Goal: Information Seeking & Learning: Learn about a topic

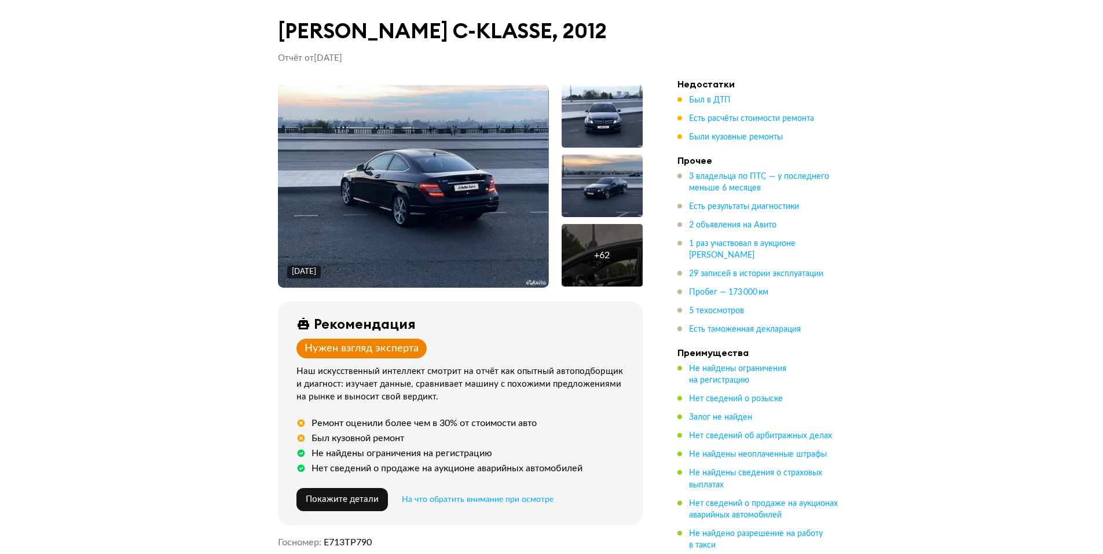
click at [439, 213] on img at bounding box center [413, 186] width 271 height 203
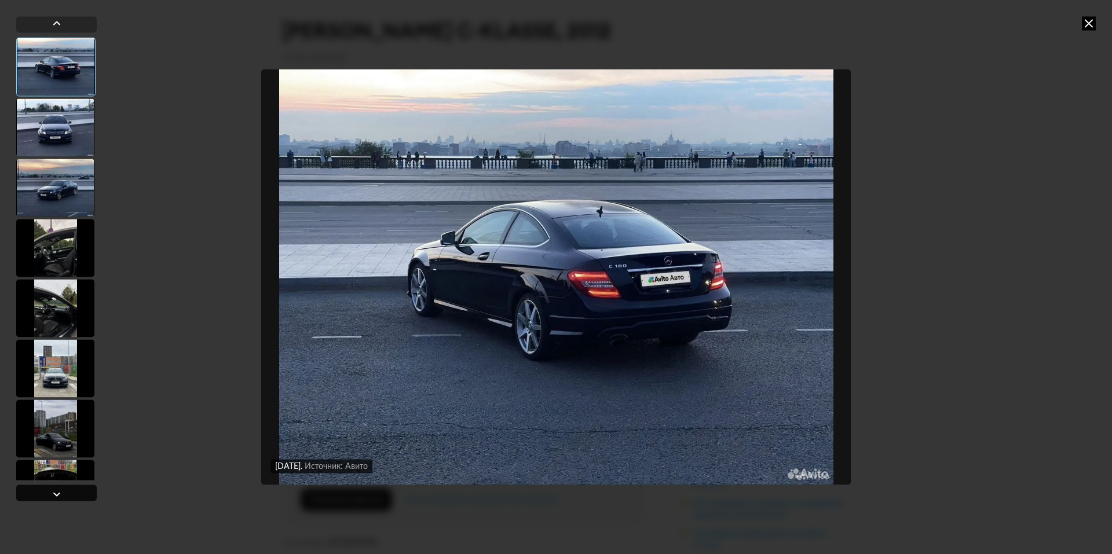
click at [45, 496] on div at bounding box center [56, 493] width 81 height 16
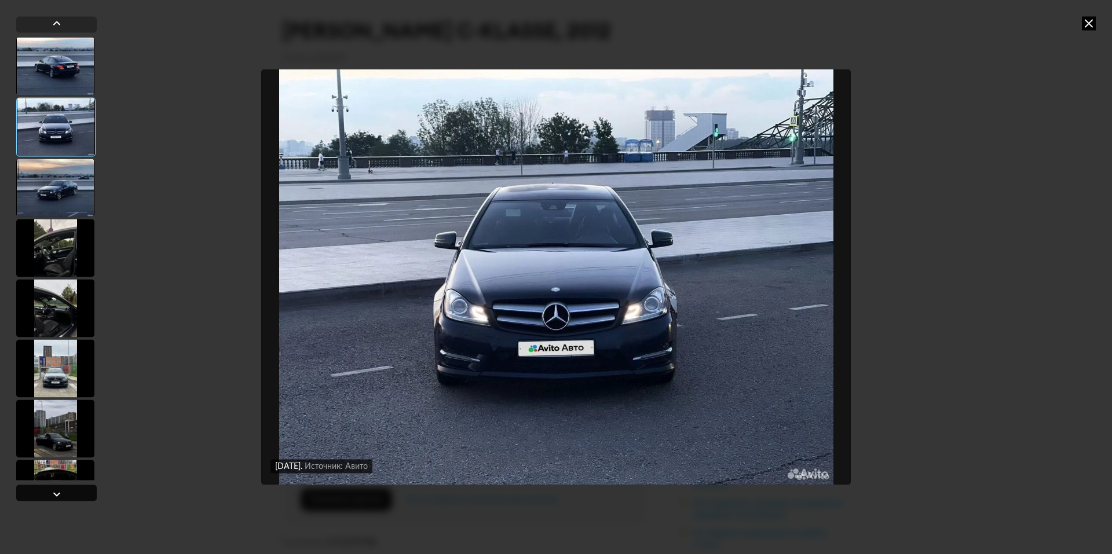
click at [45, 496] on div at bounding box center [56, 493] width 81 height 16
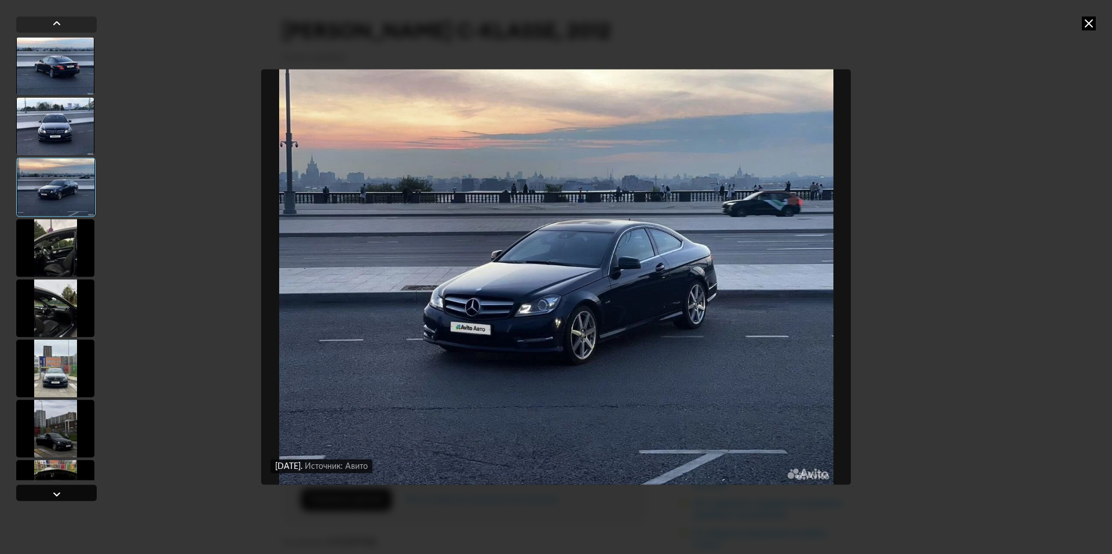
click at [45, 496] on div at bounding box center [56, 493] width 81 height 16
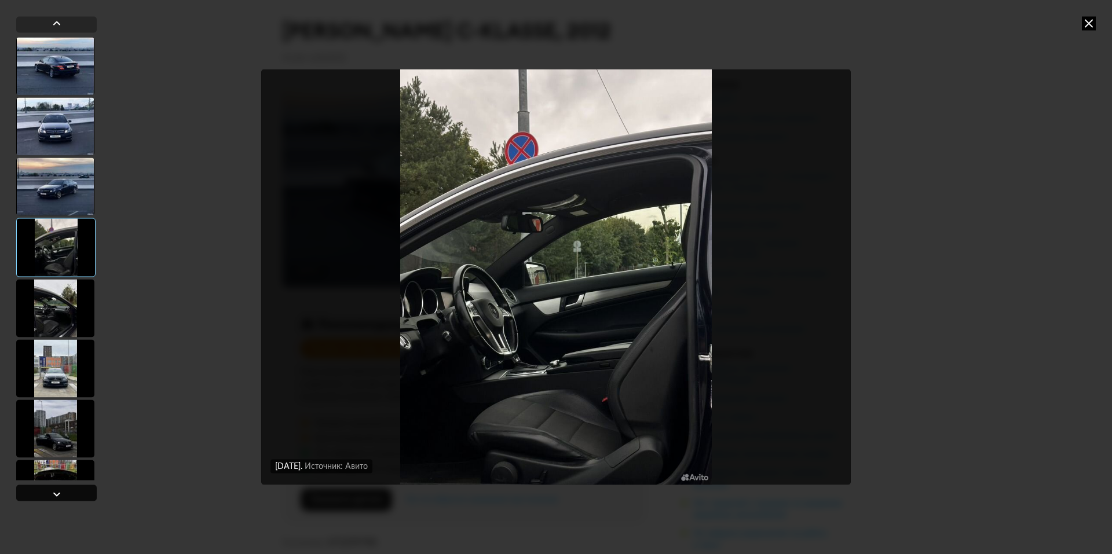
click at [45, 496] on div at bounding box center [56, 493] width 81 height 16
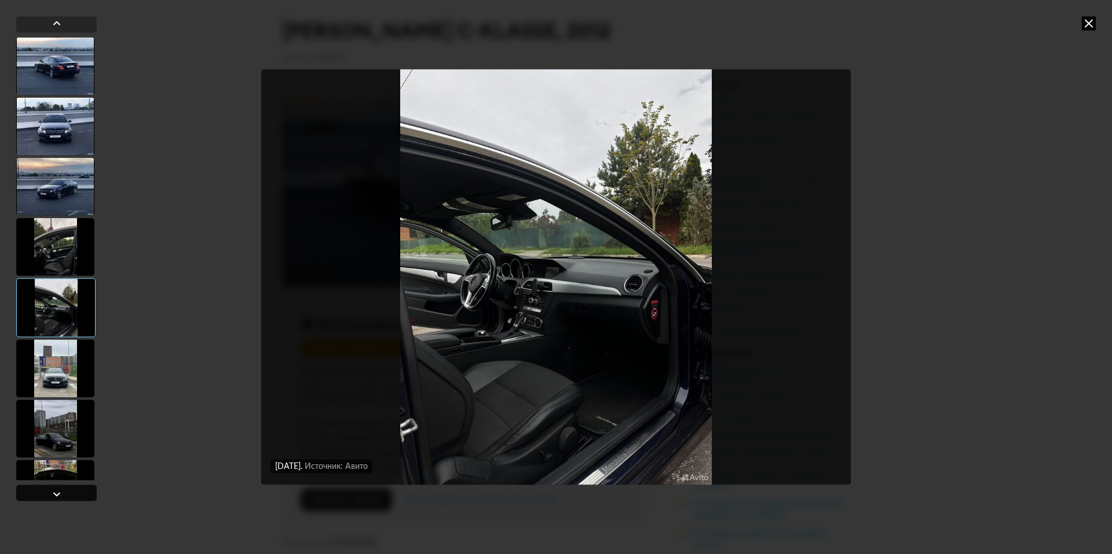
click at [45, 496] on div at bounding box center [56, 493] width 81 height 16
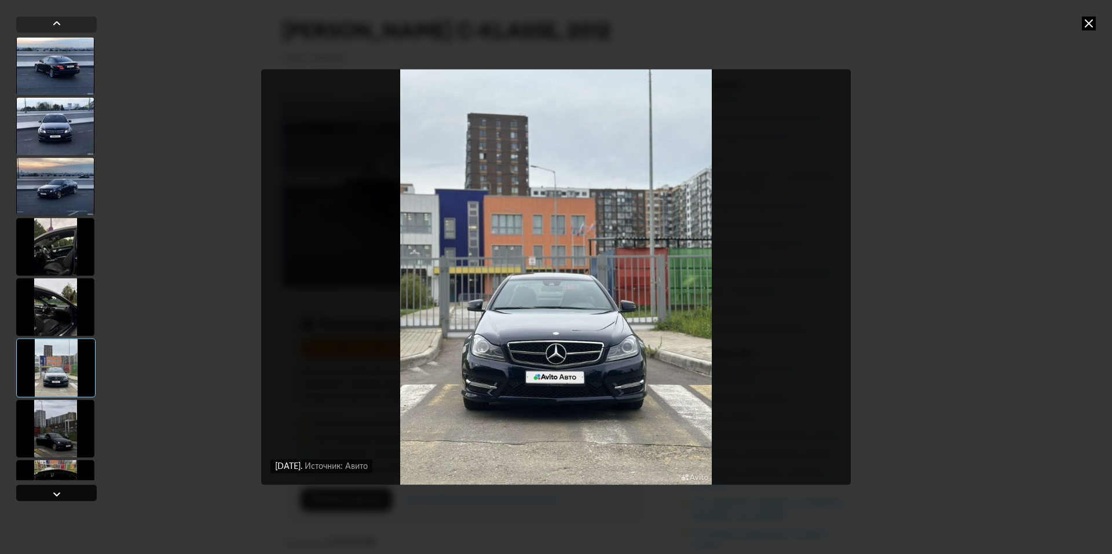
click at [45, 496] on div at bounding box center [56, 493] width 81 height 16
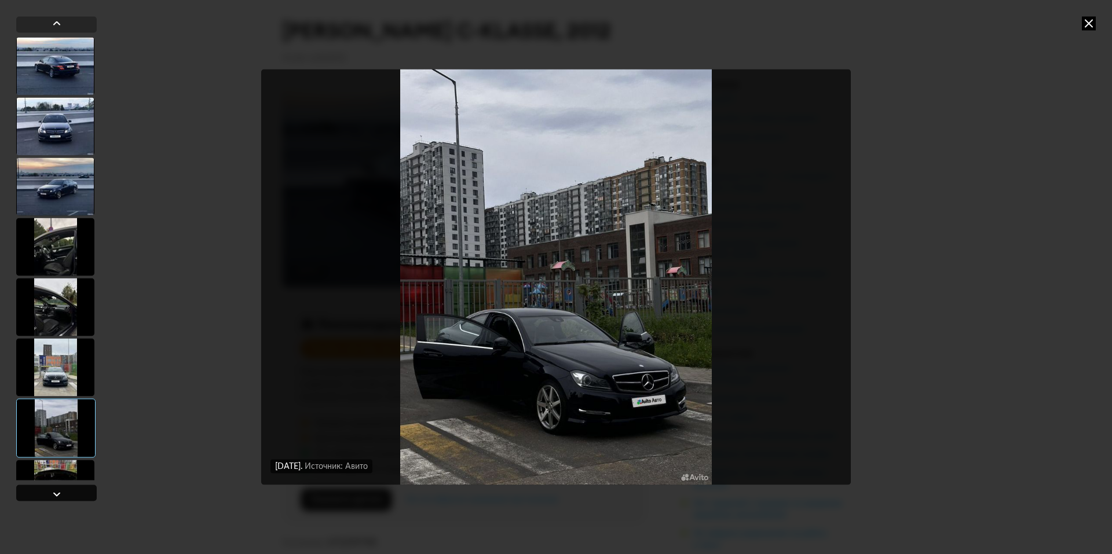
click at [45, 496] on div at bounding box center [56, 493] width 81 height 16
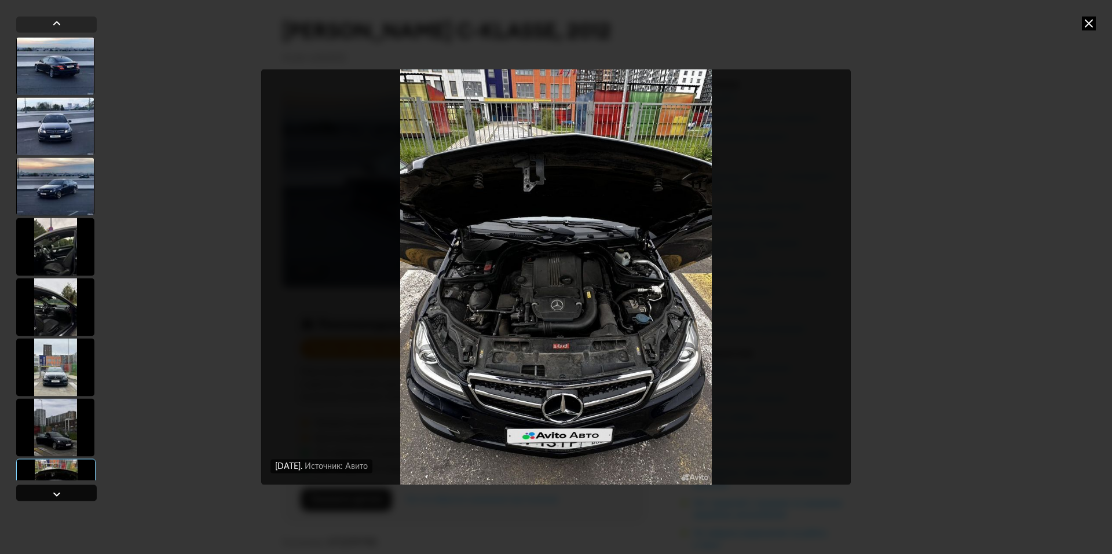
click at [45, 496] on div at bounding box center [56, 493] width 81 height 16
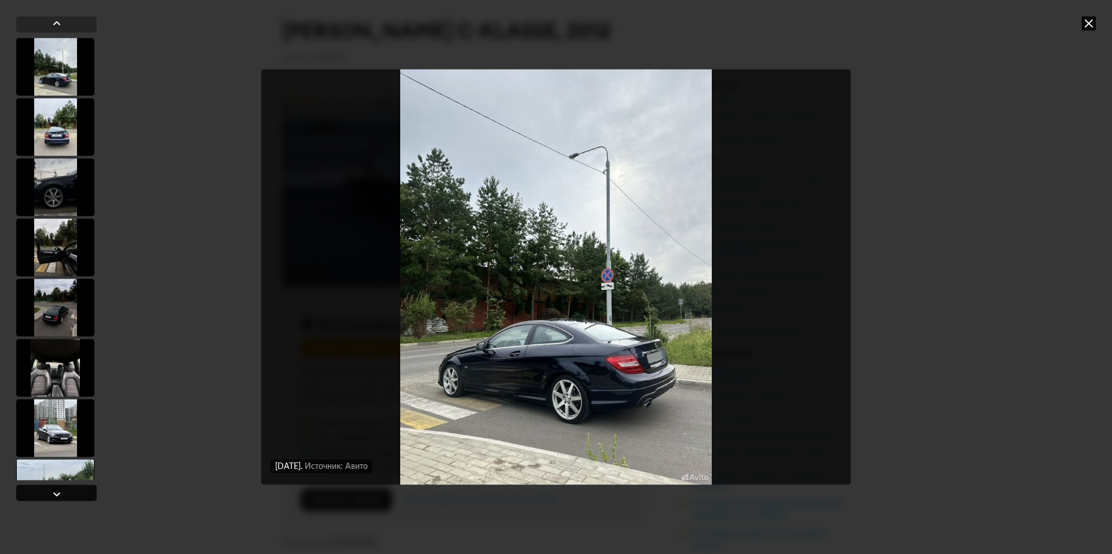
scroll to position [481, 0]
click at [45, 496] on div at bounding box center [56, 493] width 81 height 16
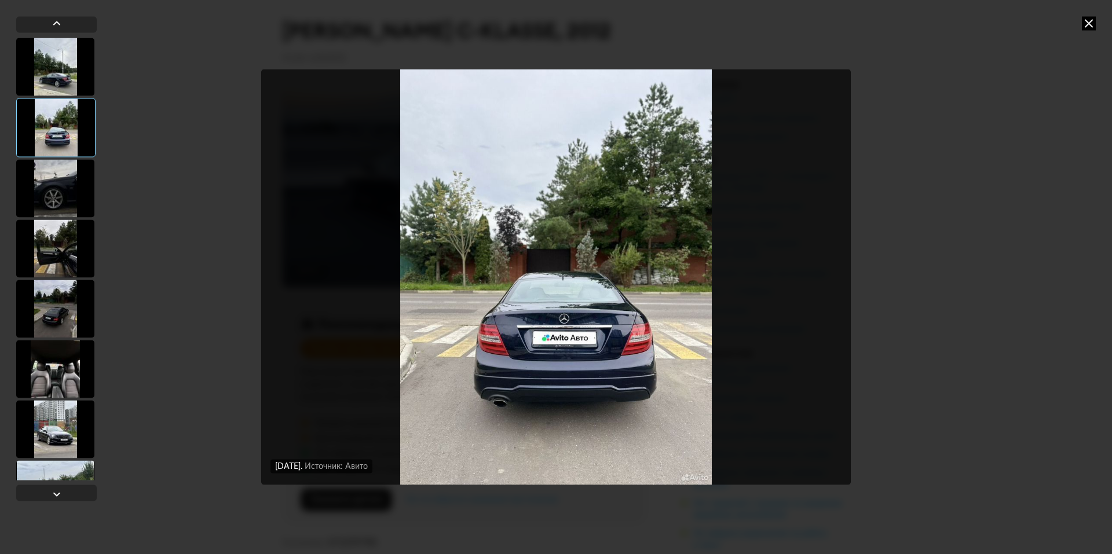
click at [1103, 22] on div "[DATE] Источник: Авито [DATE] Источник: Авито [DATE] Источник: Авито [DATE] Ист…" at bounding box center [556, 277] width 1112 height 554
click at [1090, 23] on icon at bounding box center [1089, 23] width 14 height 14
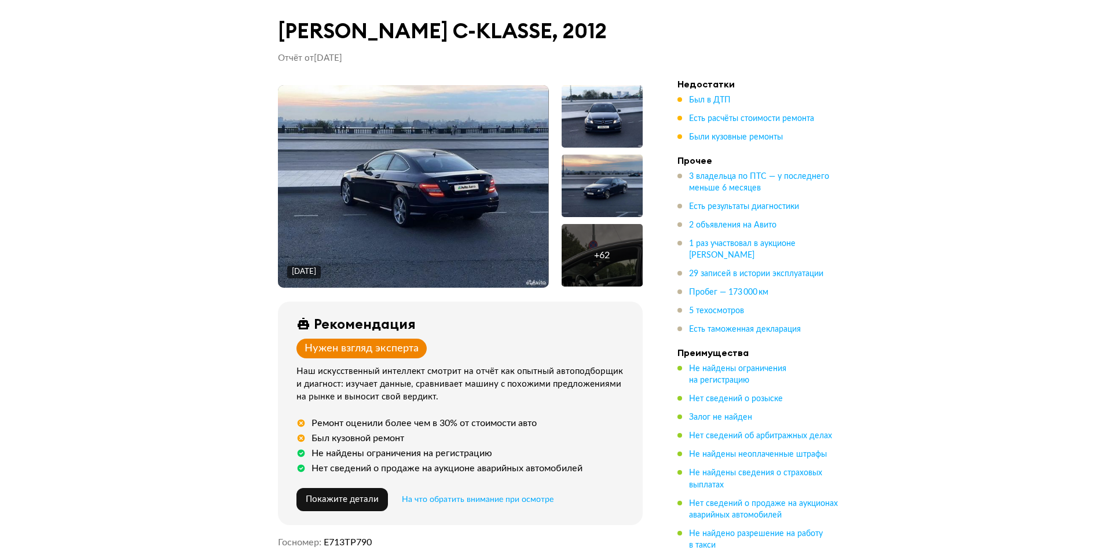
click at [434, 198] on img at bounding box center [413, 186] width 271 height 203
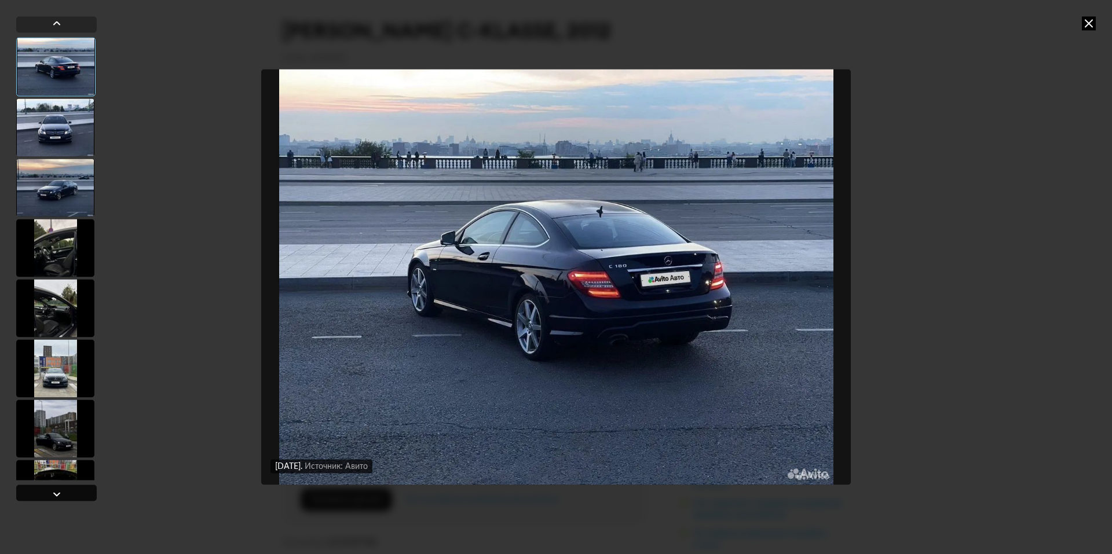
click at [31, 491] on div at bounding box center [56, 493] width 81 height 16
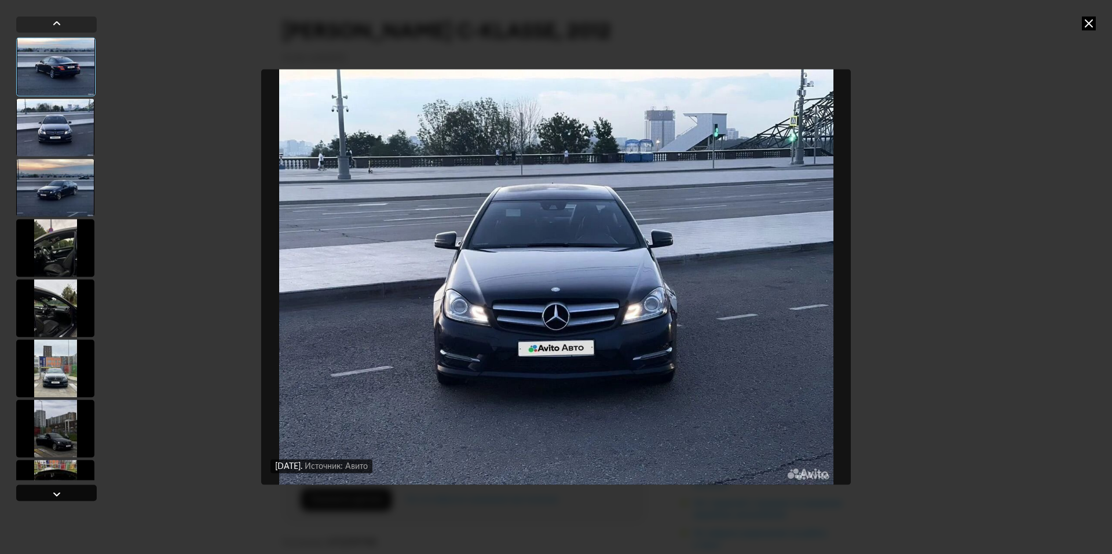
click at [31, 491] on div at bounding box center [56, 493] width 81 height 16
click at [35, 494] on div at bounding box center [56, 493] width 81 height 16
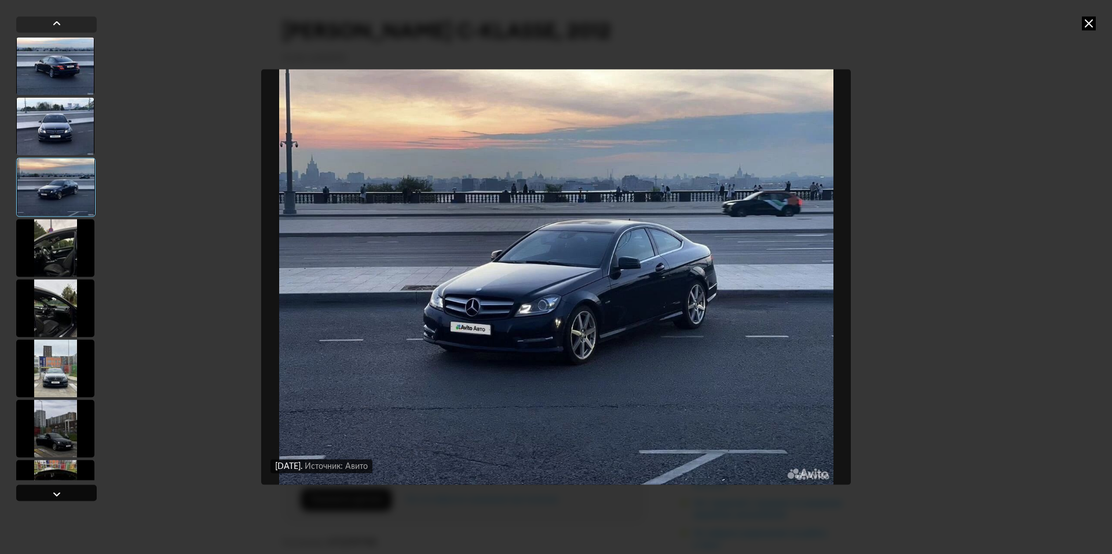
click at [46, 494] on div at bounding box center [56, 493] width 81 height 16
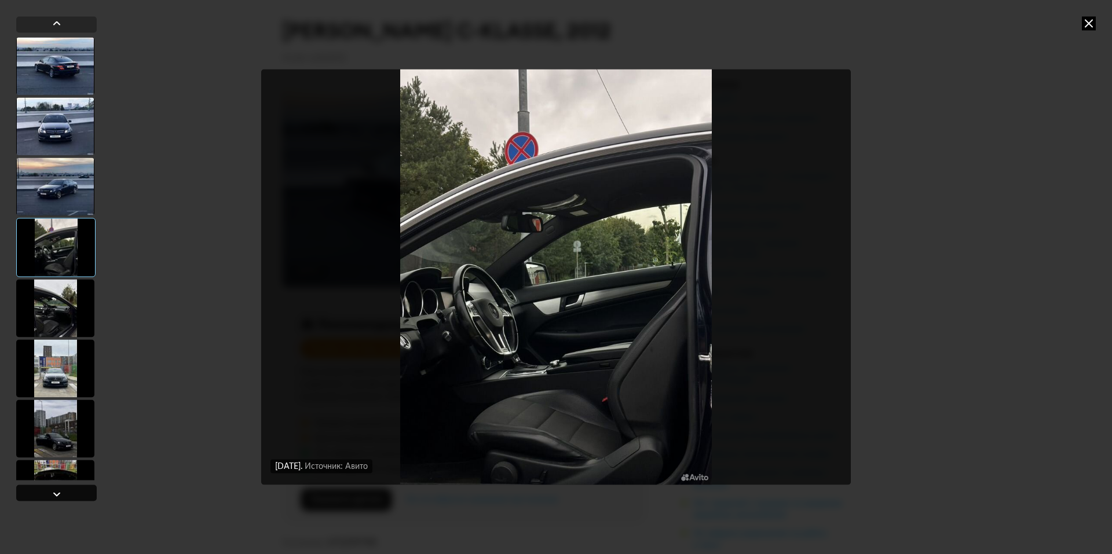
click at [46, 494] on div at bounding box center [56, 493] width 81 height 16
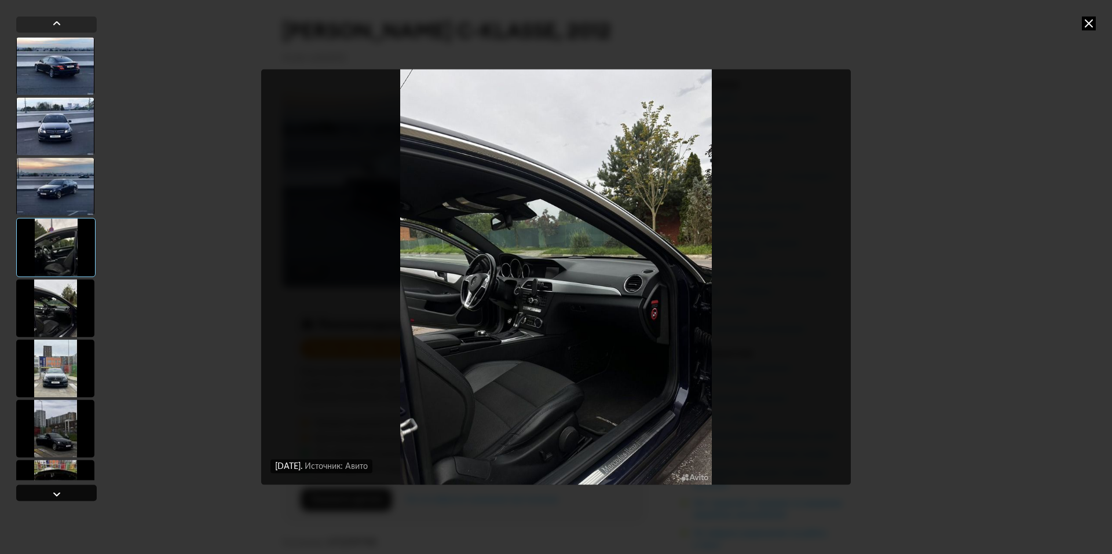
click at [46, 494] on div at bounding box center [56, 493] width 81 height 16
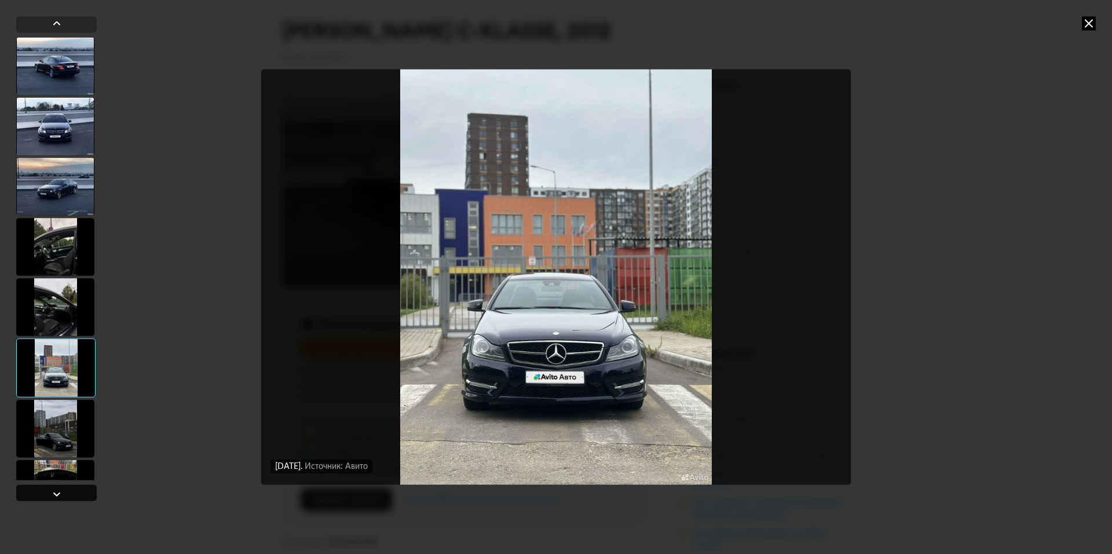
click at [46, 494] on div at bounding box center [56, 493] width 81 height 16
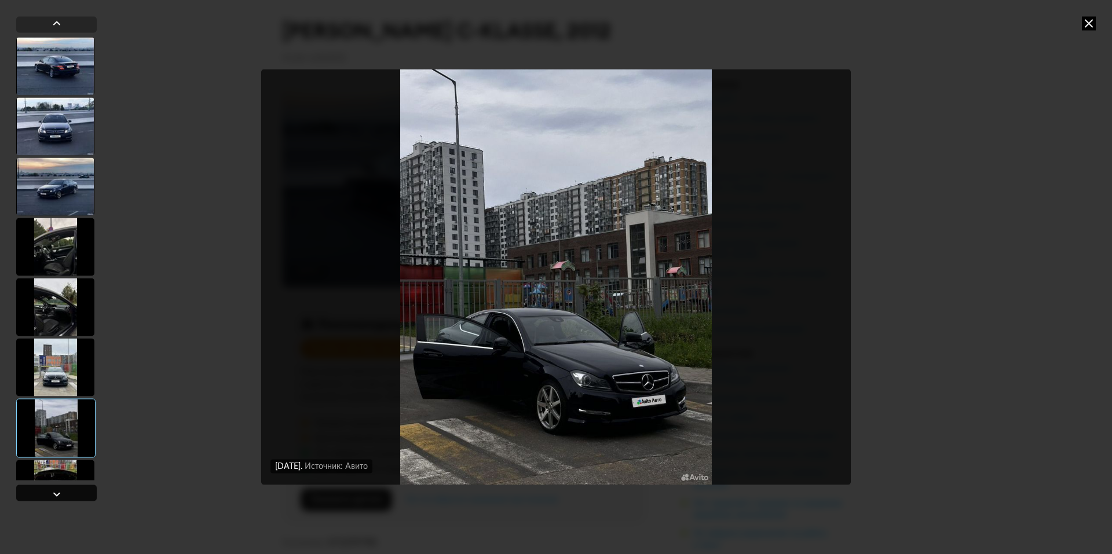
click at [46, 494] on div at bounding box center [56, 493] width 81 height 16
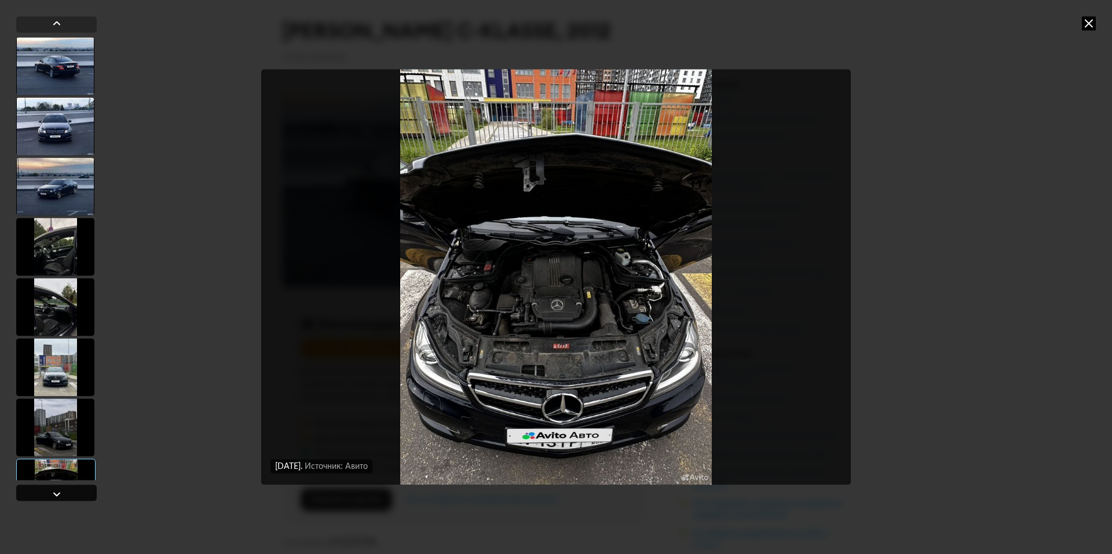
click at [46, 494] on div at bounding box center [56, 493] width 81 height 16
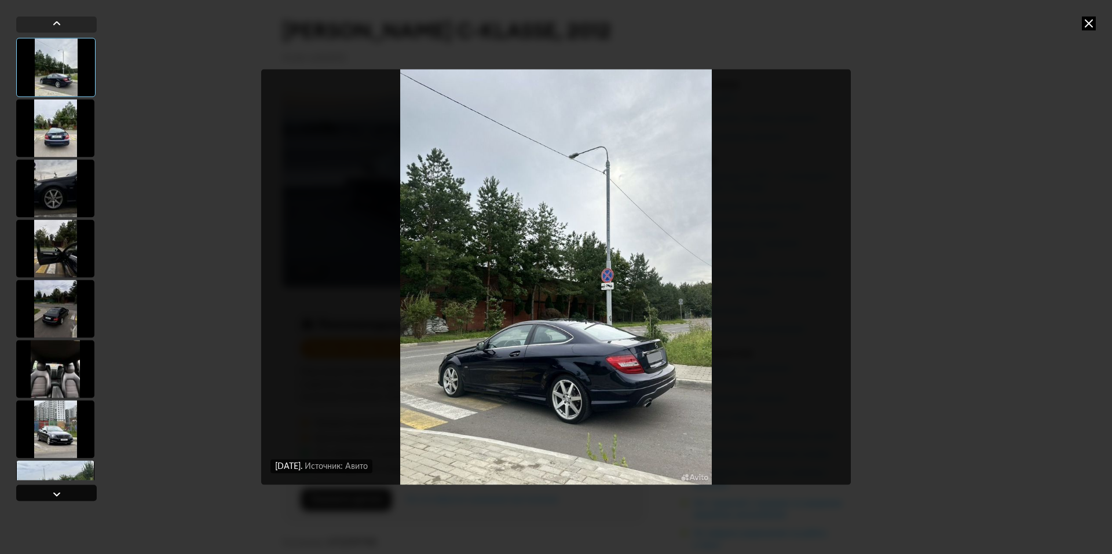
click at [46, 494] on div at bounding box center [56, 493] width 81 height 16
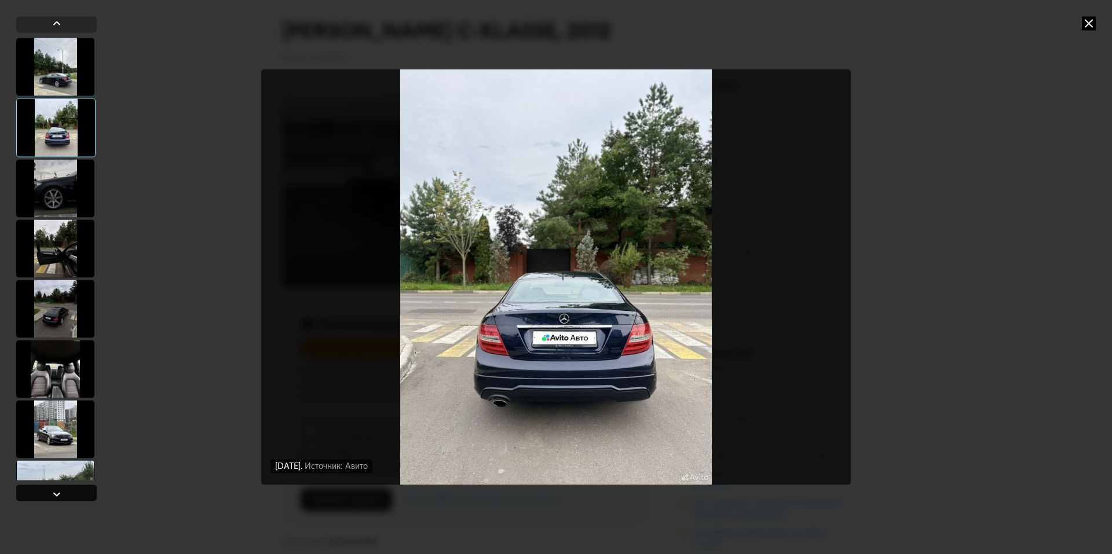
click at [46, 494] on div at bounding box center [56, 493] width 81 height 16
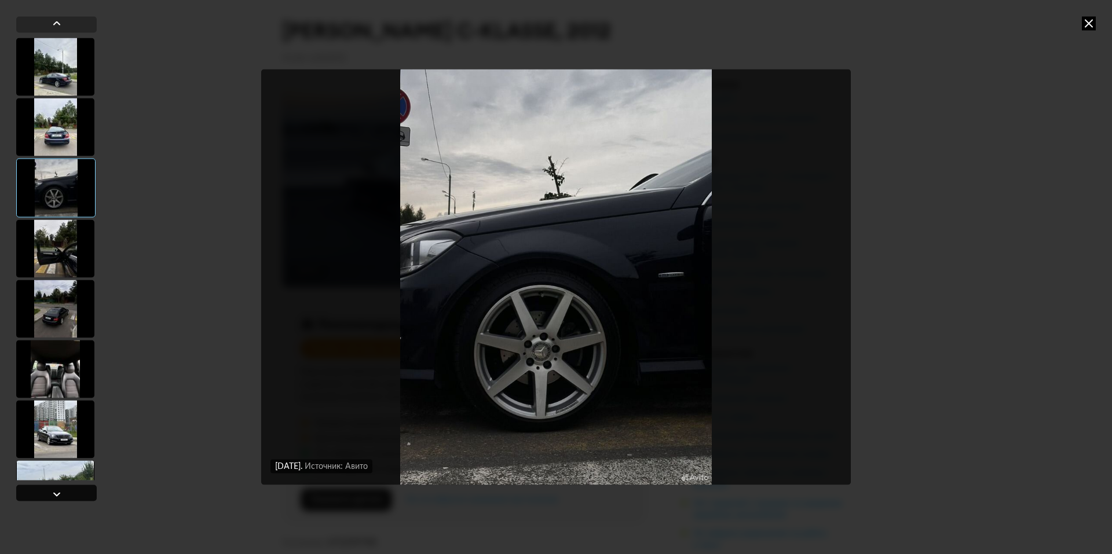
click at [46, 494] on div at bounding box center [56, 493] width 81 height 16
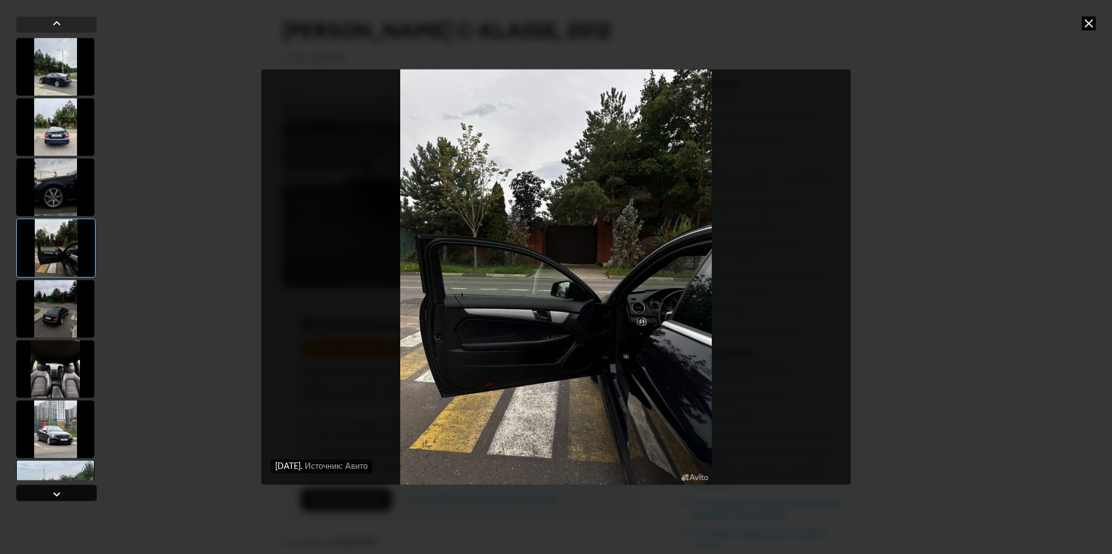
click at [46, 494] on div at bounding box center [56, 493] width 81 height 16
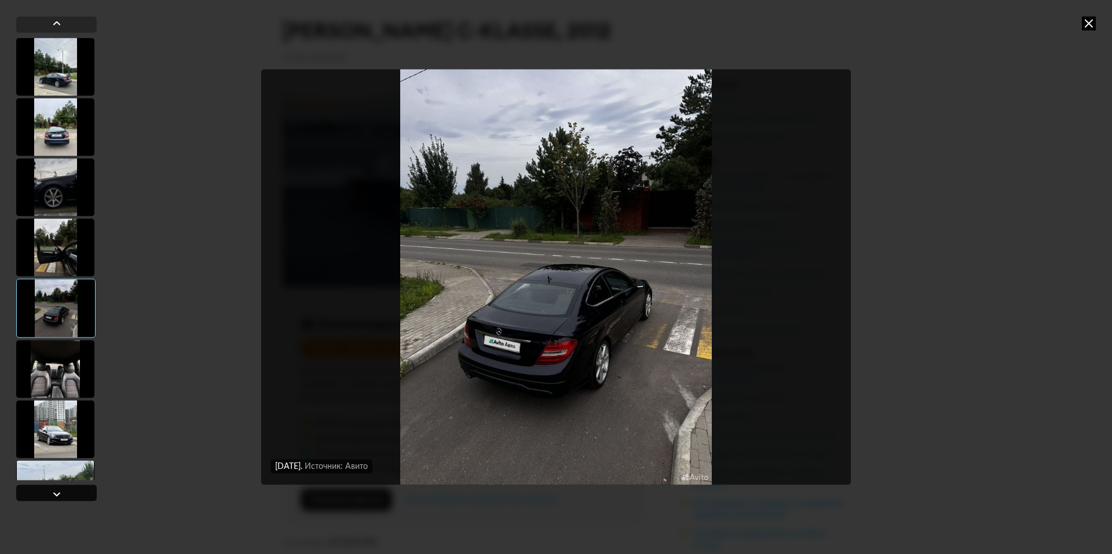
click at [46, 494] on div at bounding box center [56, 493] width 81 height 16
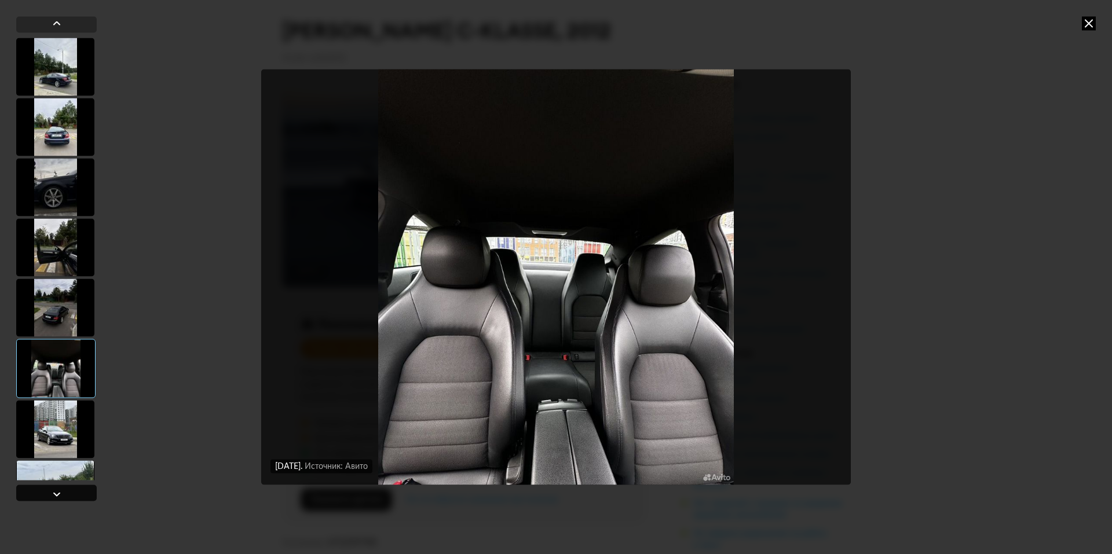
click at [46, 494] on div at bounding box center [56, 493] width 81 height 16
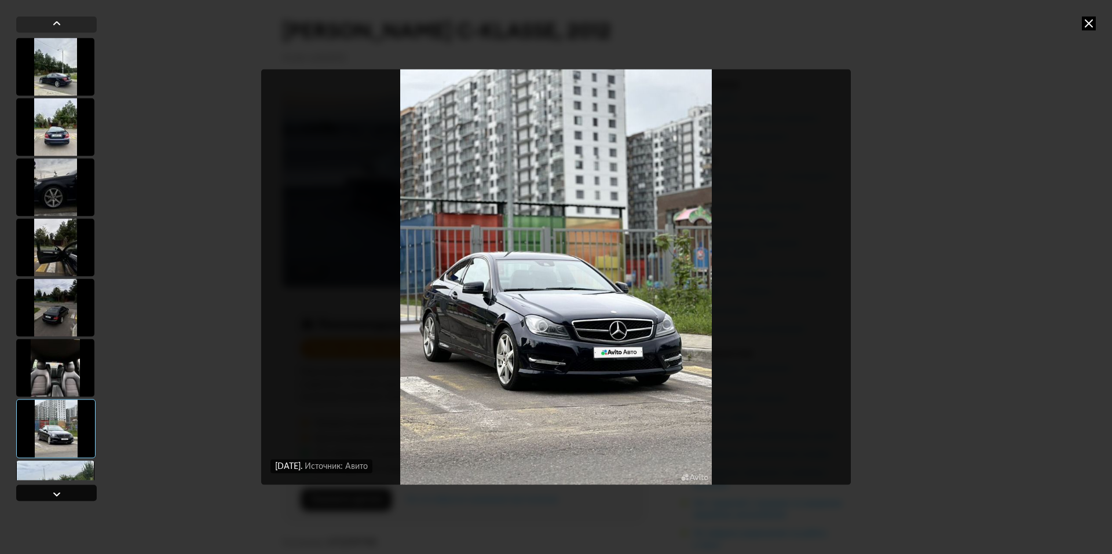
click at [46, 494] on div at bounding box center [56, 493] width 81 height 16
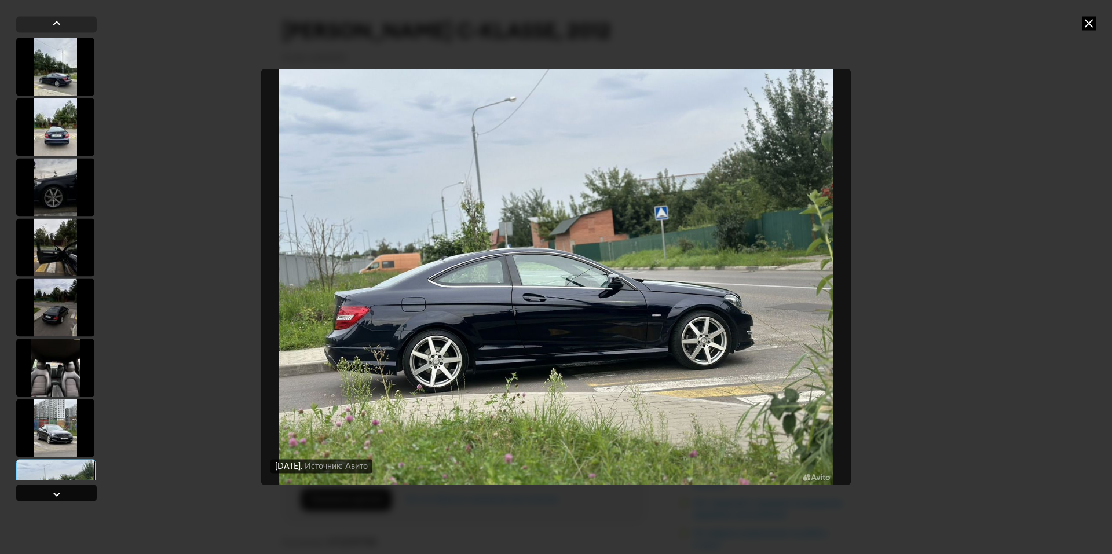
click at [46, 494] on div at bounding box center [56, 493] width 81 height 16
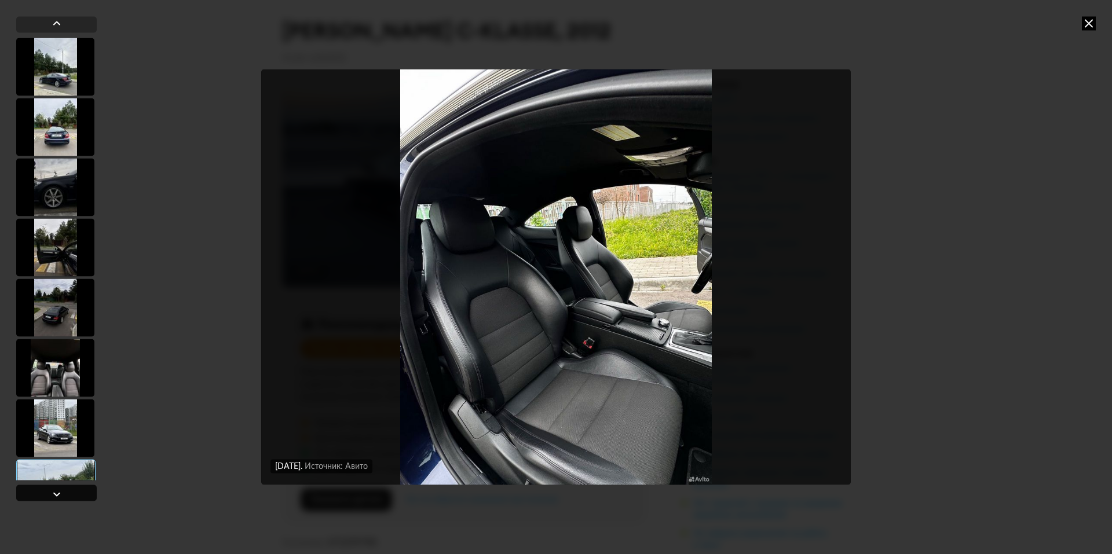
scroll to position [946, 0]
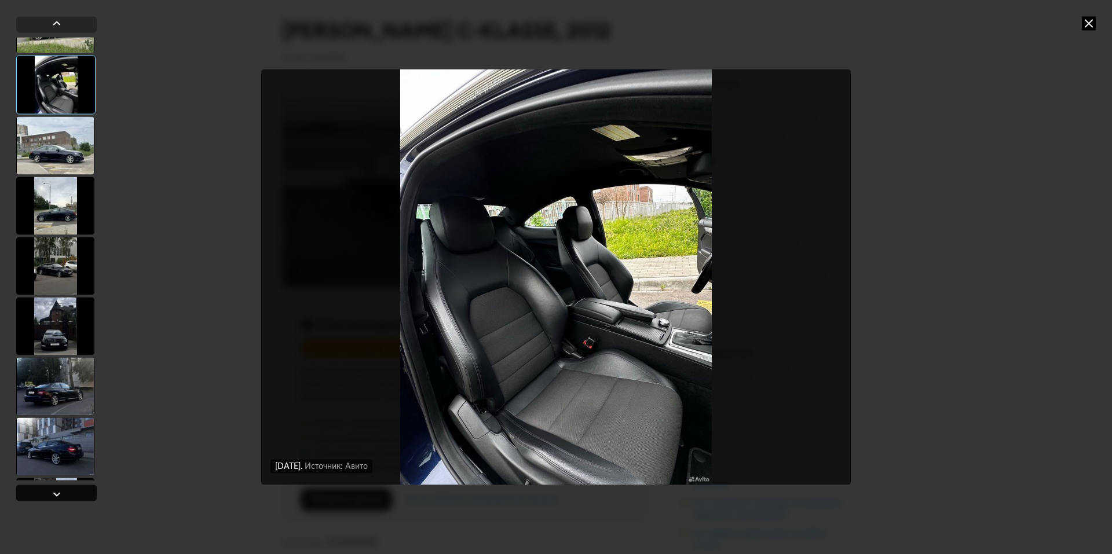
click at [46, 494] on div at bounding box center [56, 493] width 81 height 16
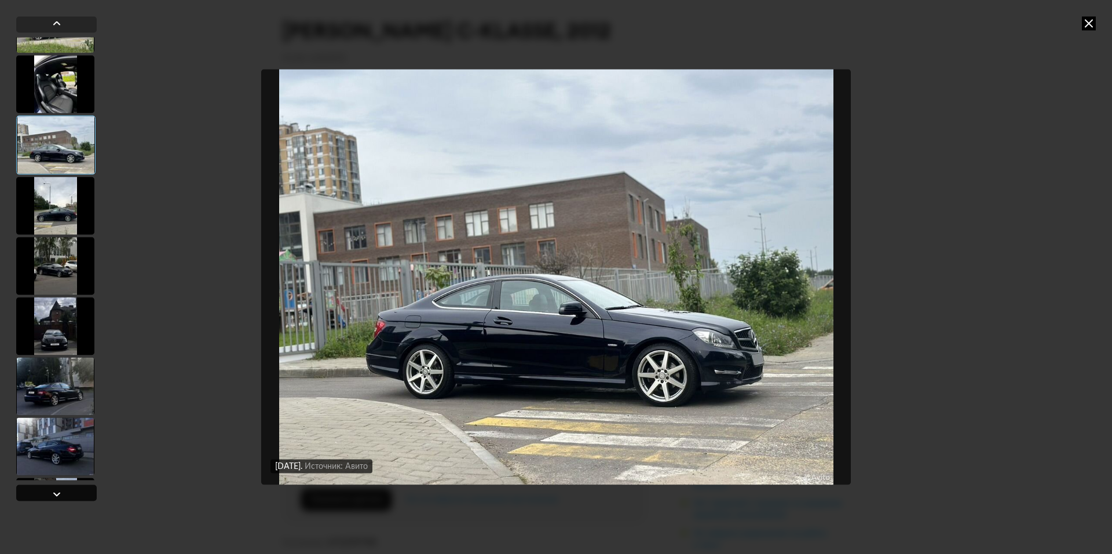
click at [46, 494] on div at bounding box center [56, 493] width 81 height 16
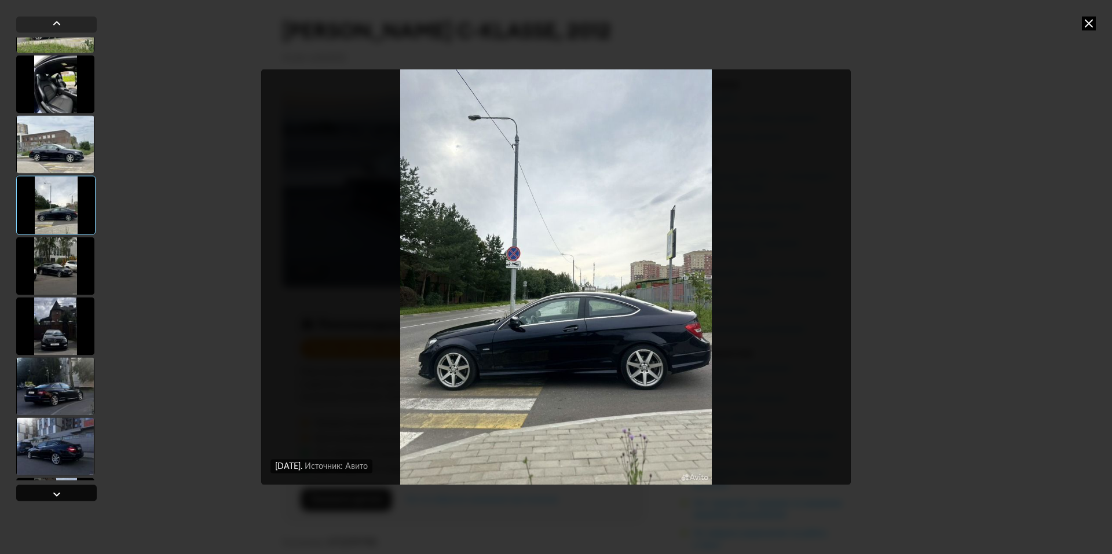
click at [46, 494] on div at bounding box center [56, 493] width 81 height 16
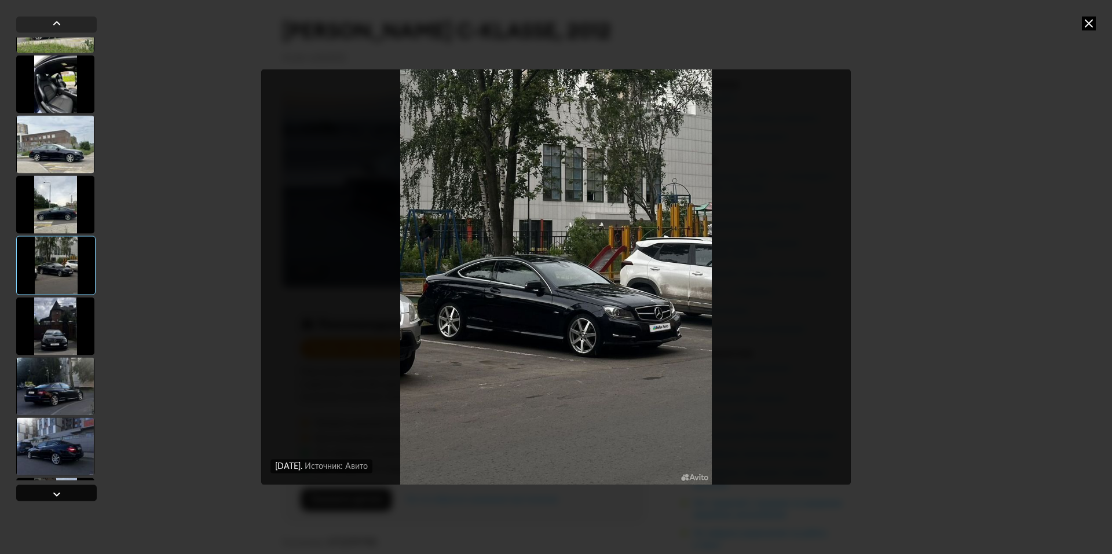
click at [46, 494] on div at bounding box center [56, 493] width 81 height 16
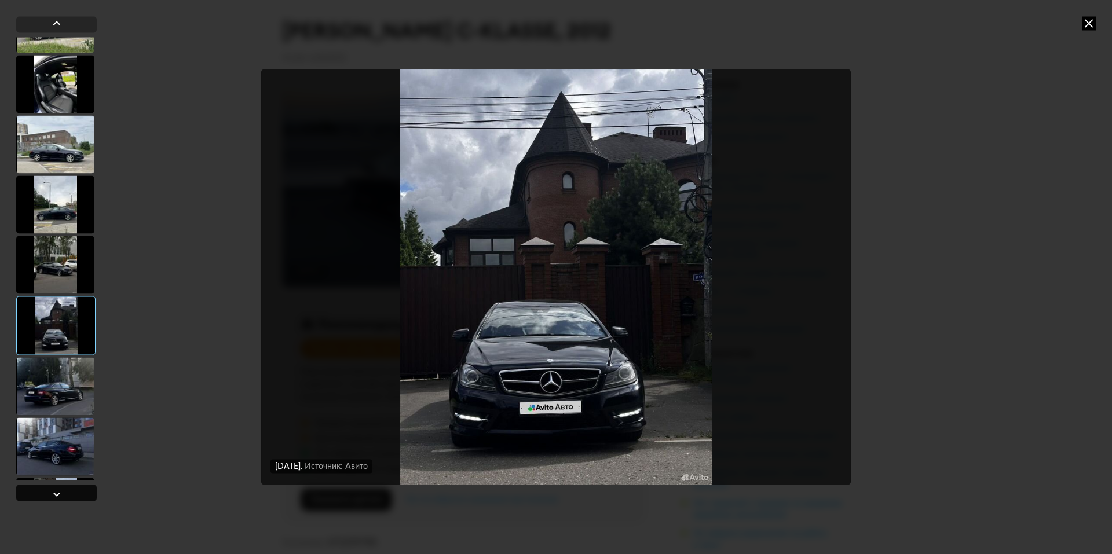
click at [46, 494] on div at bounding box center [56, 493] width 81 height 16
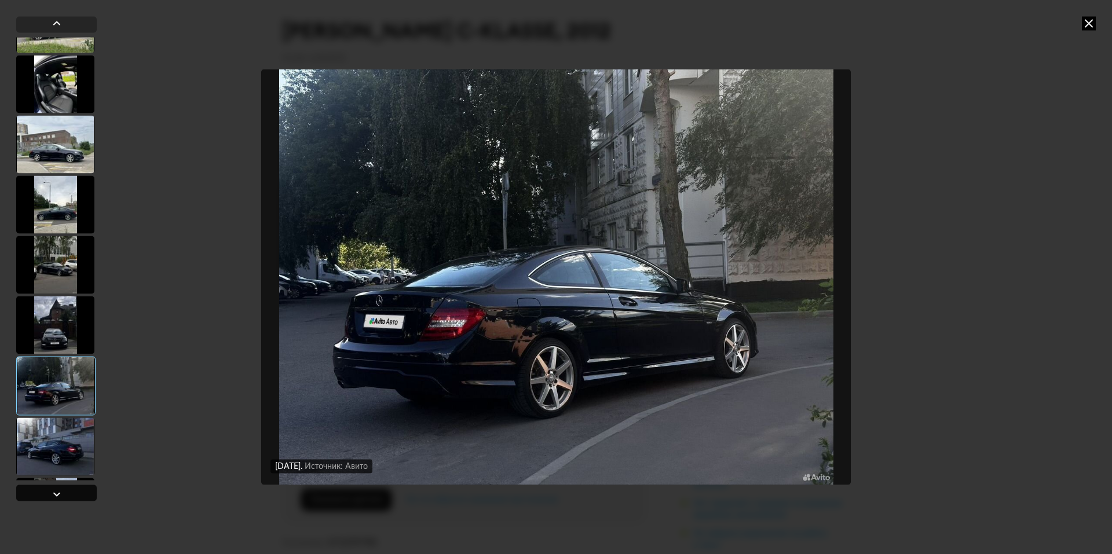
click at [46, 494] on div at bounding box center [56, 493] width 81 height 16
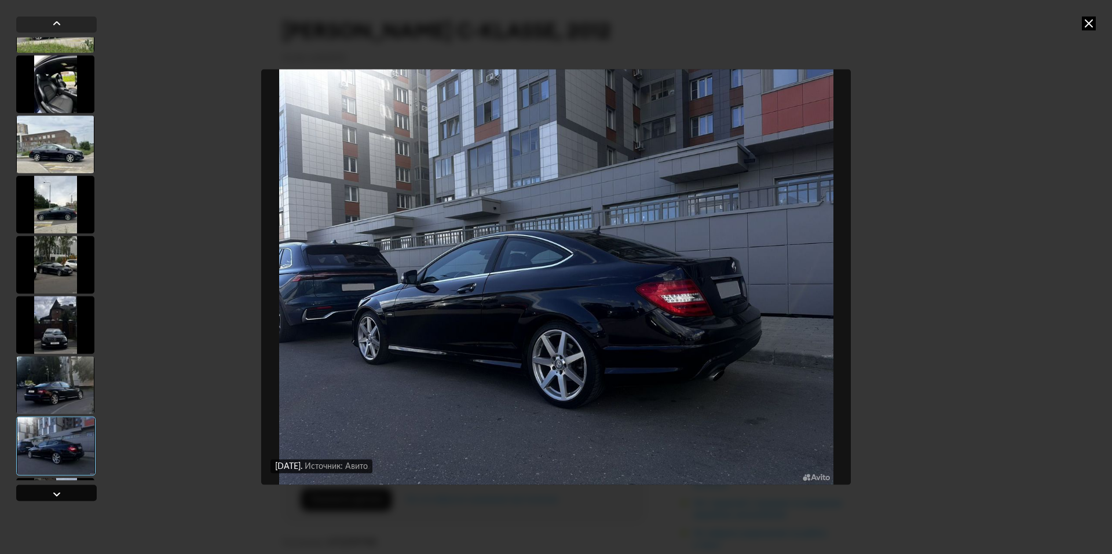
click at [46, 494] on div at bounding box center [56, 493] width 81 height 16
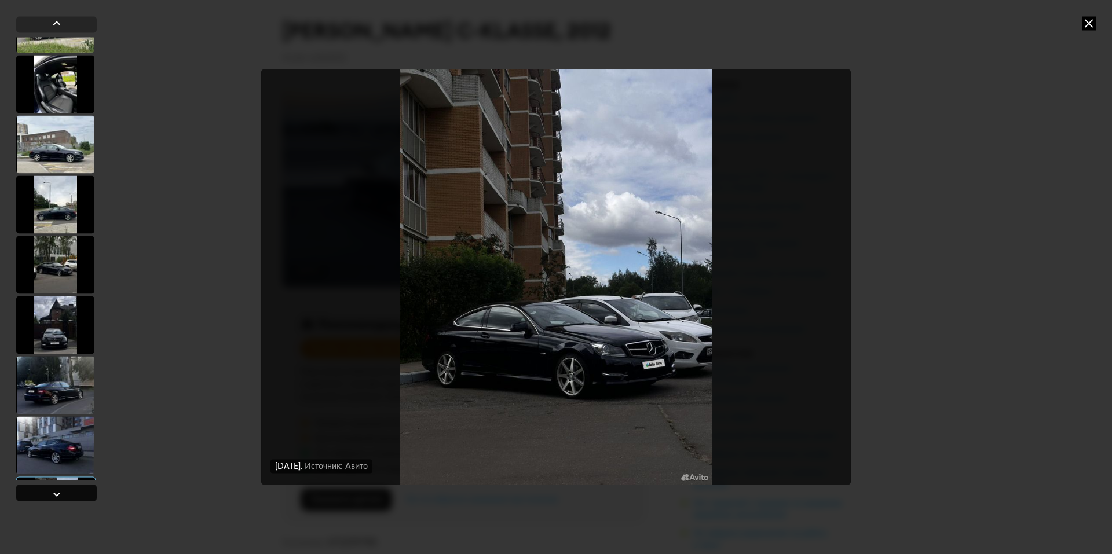
click at [46, 494] on div at bounding box center [56, 493] width 81 height 16
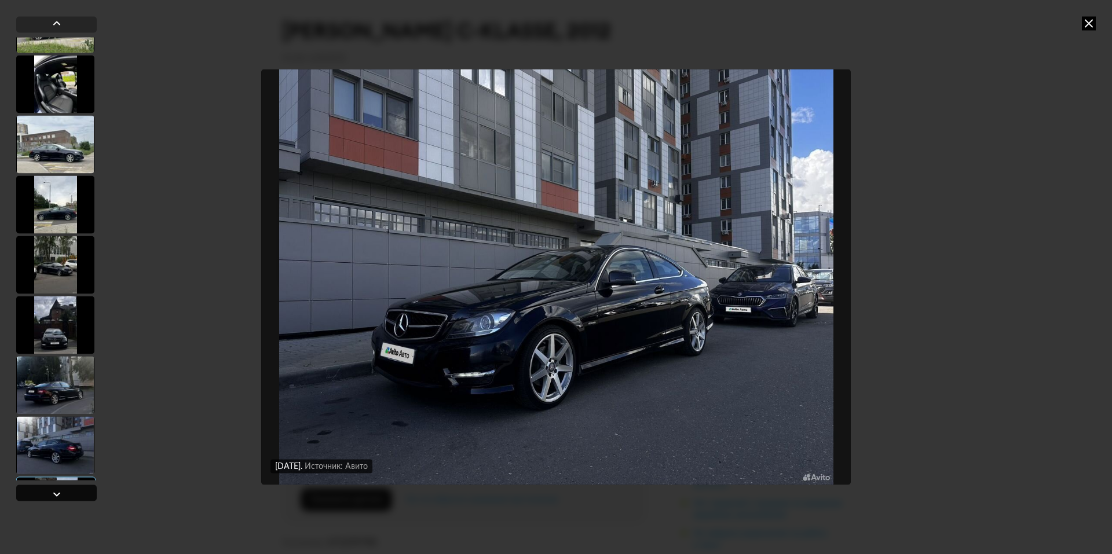
scroll to position [1409, 0]
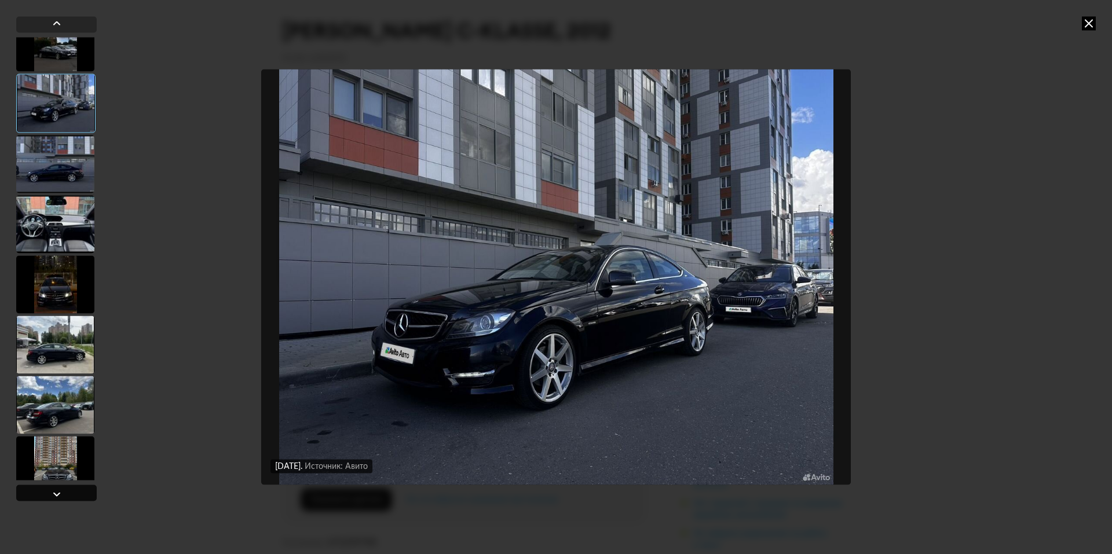
click at [46, 494] on div at bounding box center [56, 493] width 81 height 16
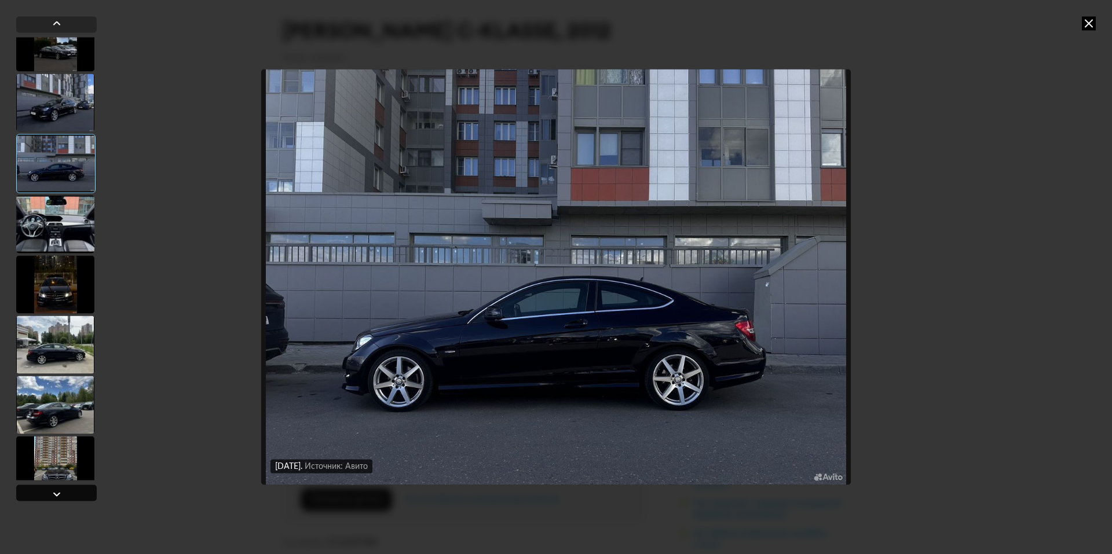
click at [46, 494] on div at bounding box center [56, 493] width 81 height 16
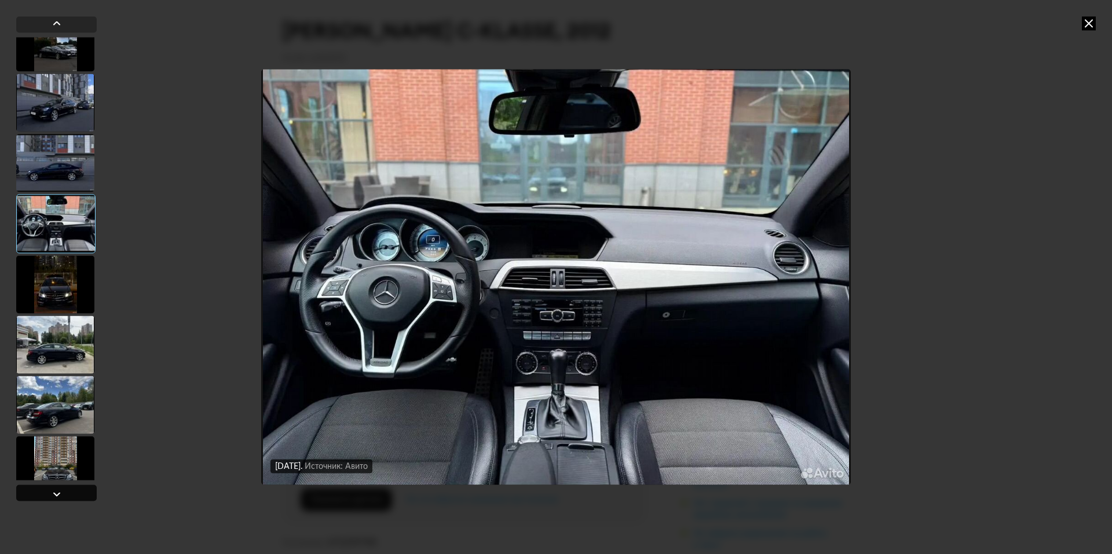
click at [46, 494] on div at bounding box center [56, 493] width 81 height 16
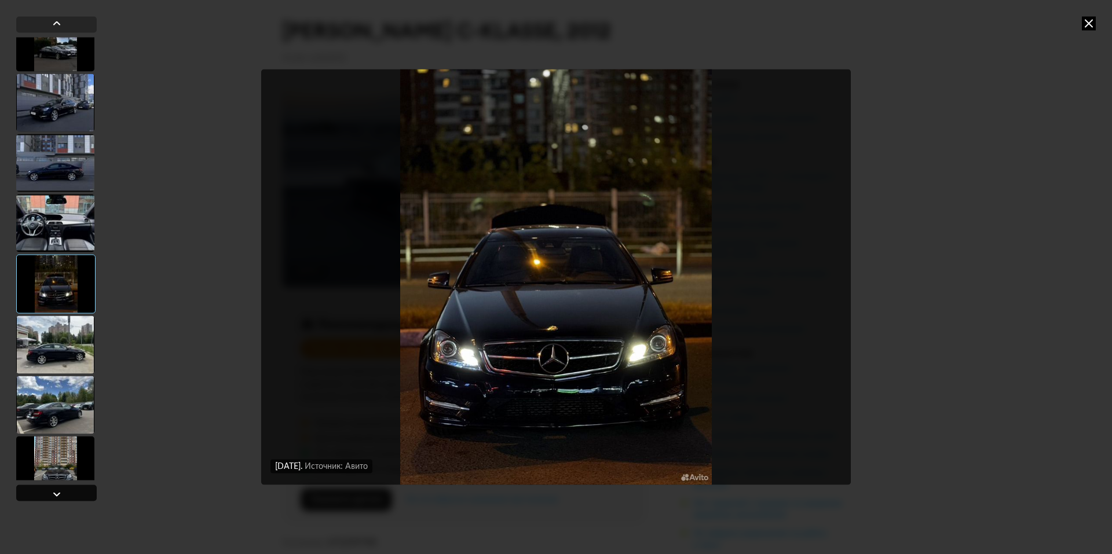
click at [46, 494] on div at bounding box center [56, 493] width 81 height 16
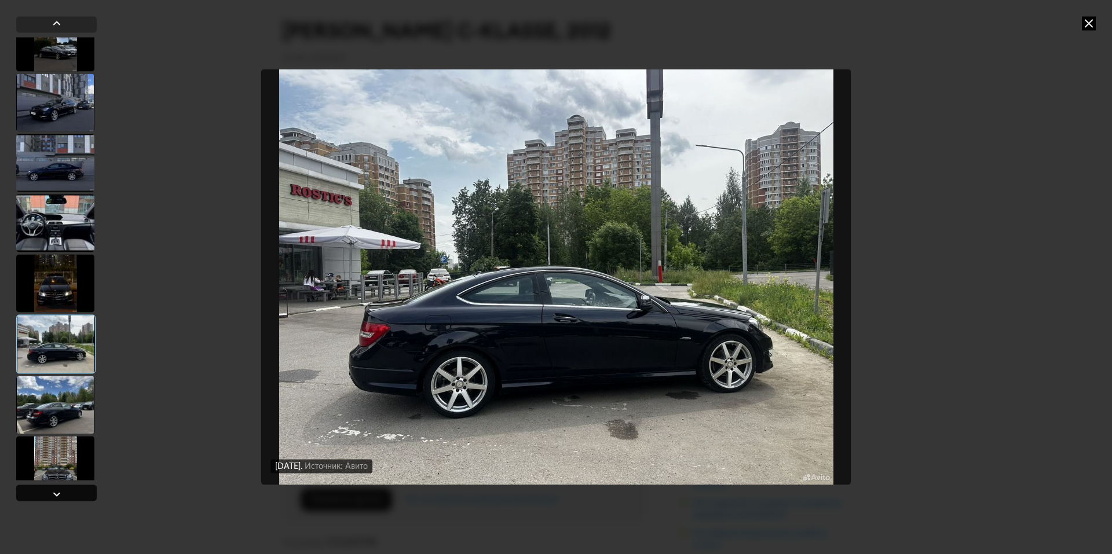
click at [46, 494] on div at bounding box center [56, 493] width 81 height 16
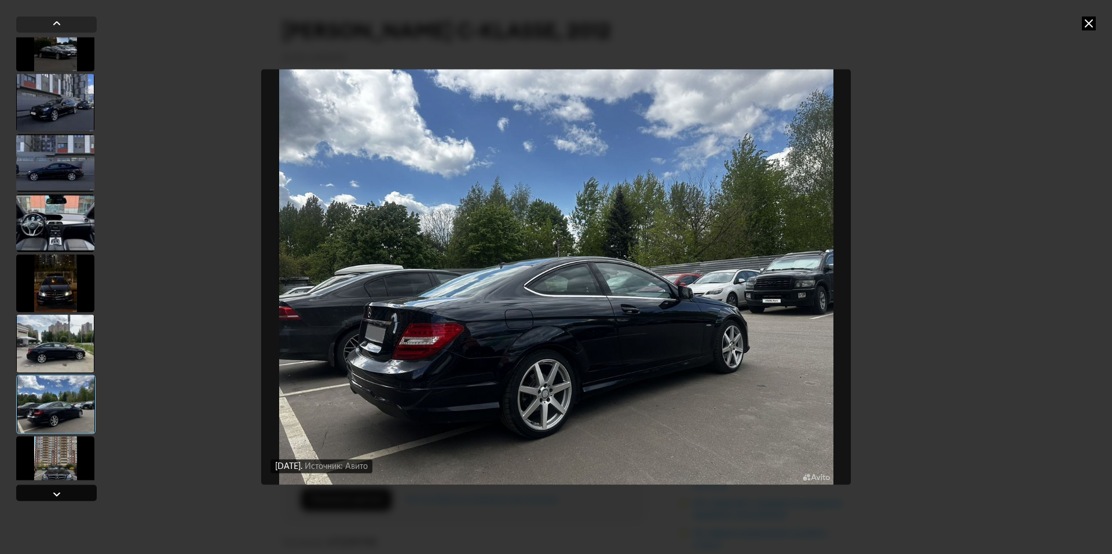
click at [46, 494] on div at bounding box center [56, 493] width 81 height 16
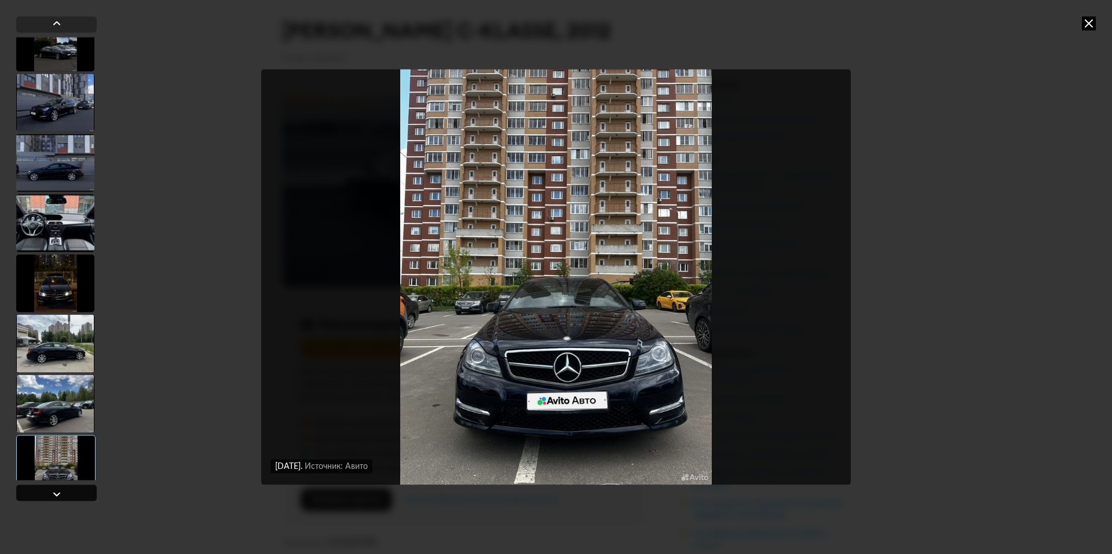
click at [46, 494] on div at bounding box center [56, 493] width 81 height 16
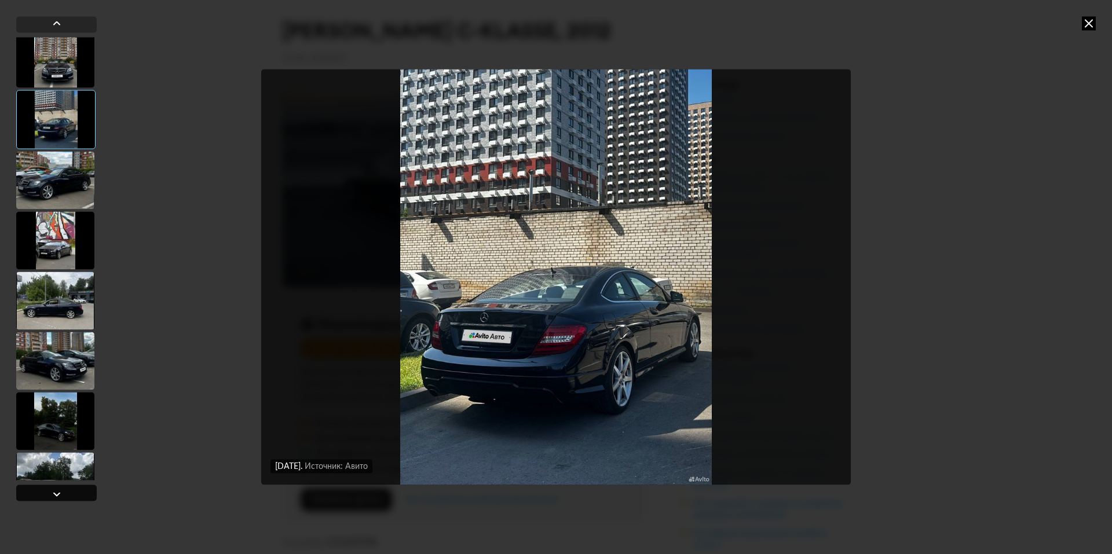
click at [46, 494] on div at bounding box center [56, 493] width 81 height 16
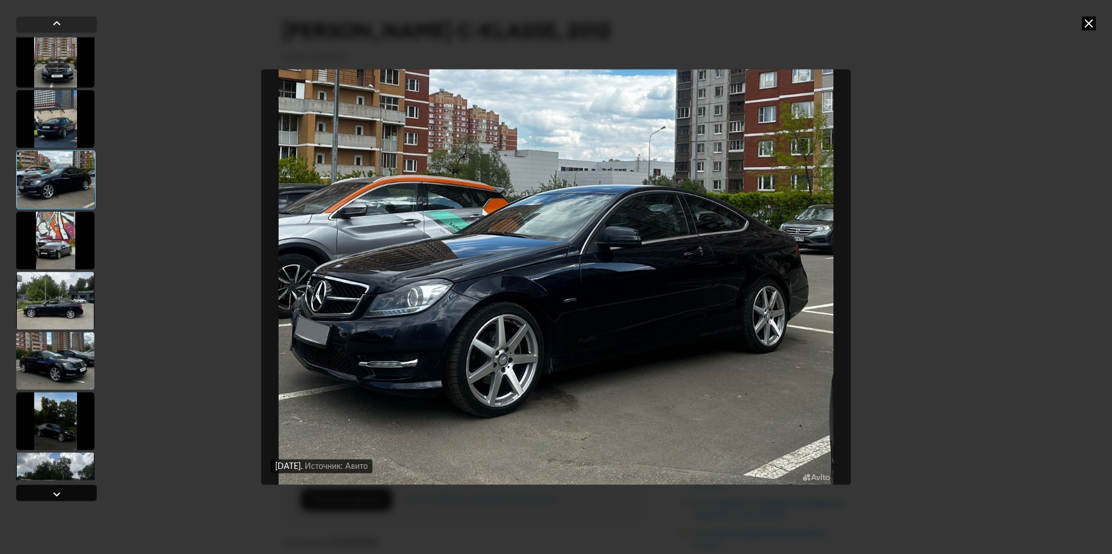
click at [46, 494] on div at bounding box center [56, 493] width 81 height 16
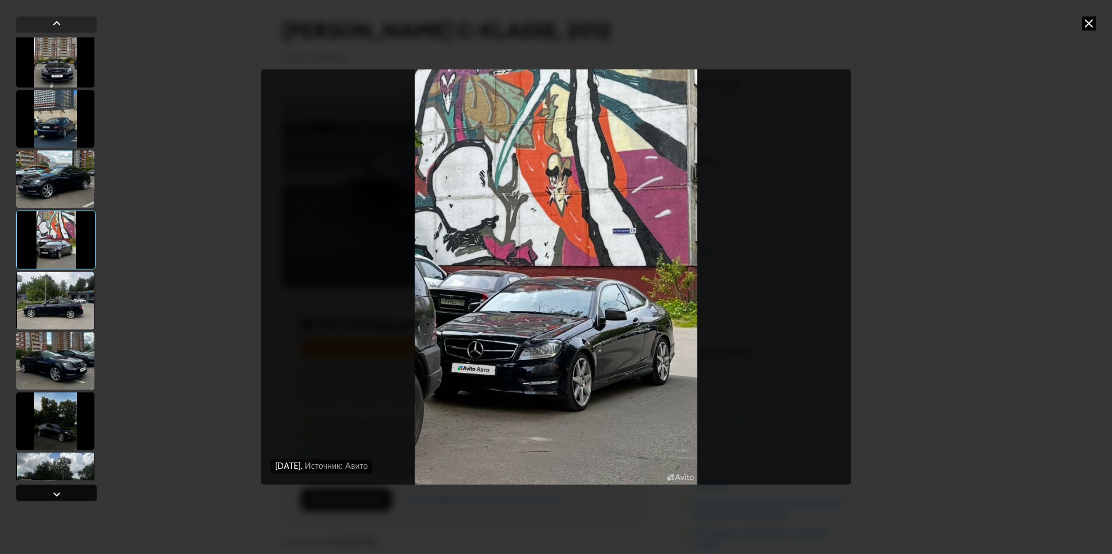
click at [46, 494] on div at bounding box center [56, 493] width 81 height 16
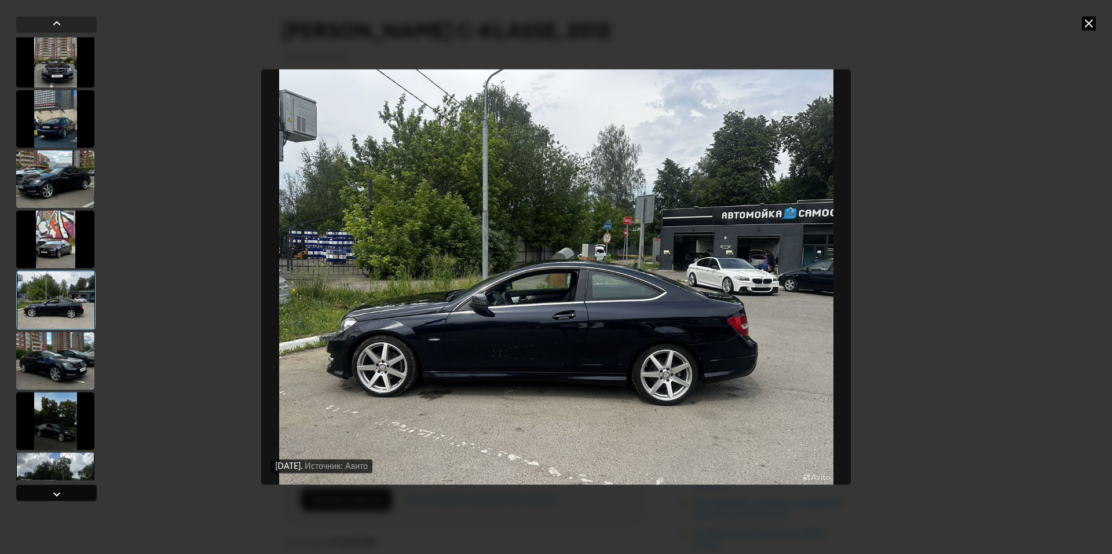
click at [46, 494] on div at bounding box center [56, 493] width 81 height 16
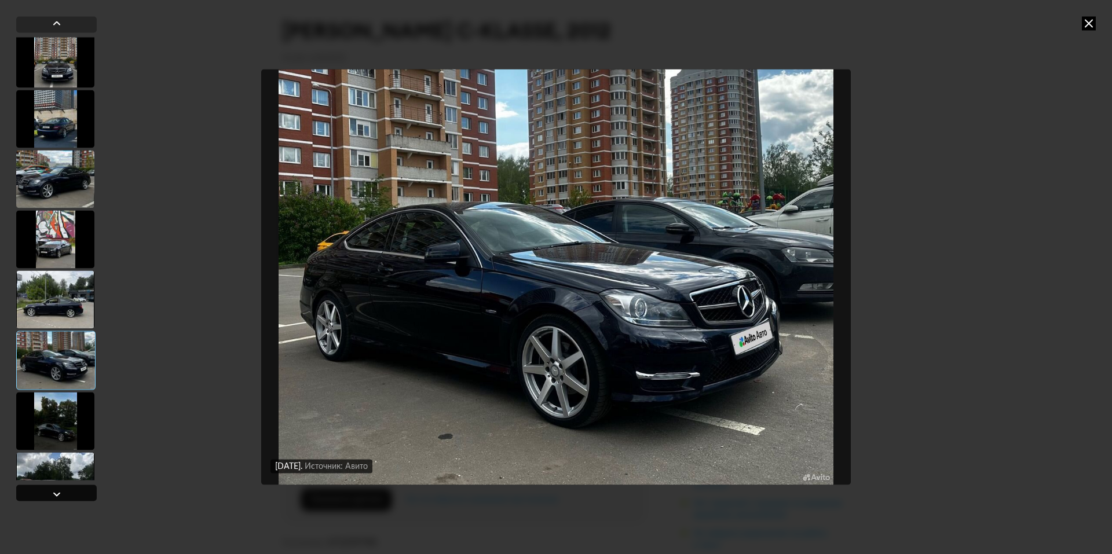
click at [46, 494] on div at bounding box center [56, 493] width 81 height 16
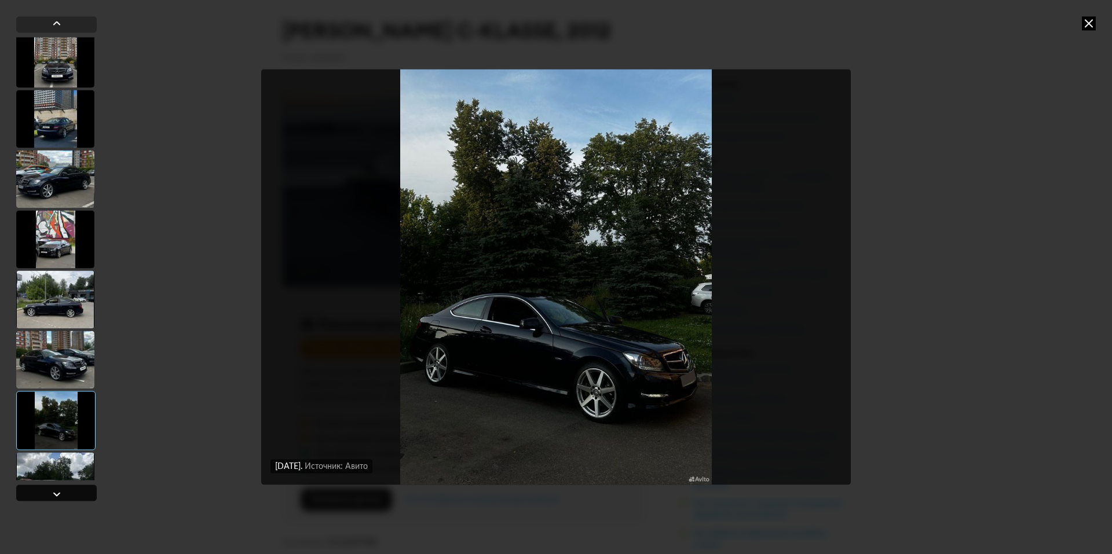
click at [46, 494] on div at bounding box center [56, 493] width 81 height 16
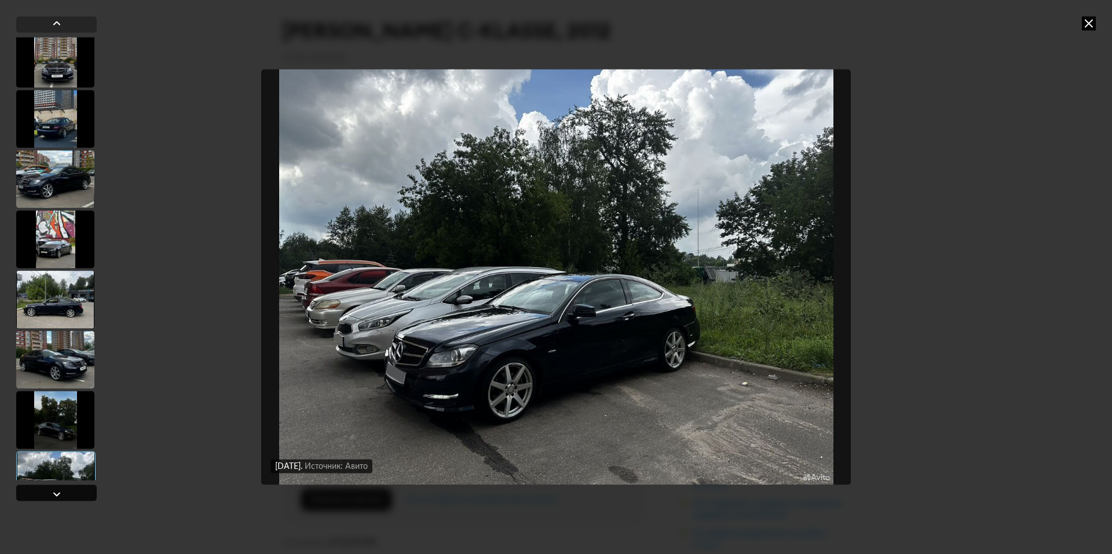
click at [46, 494] on div at bounding box center [56, 493] width 81 height 16
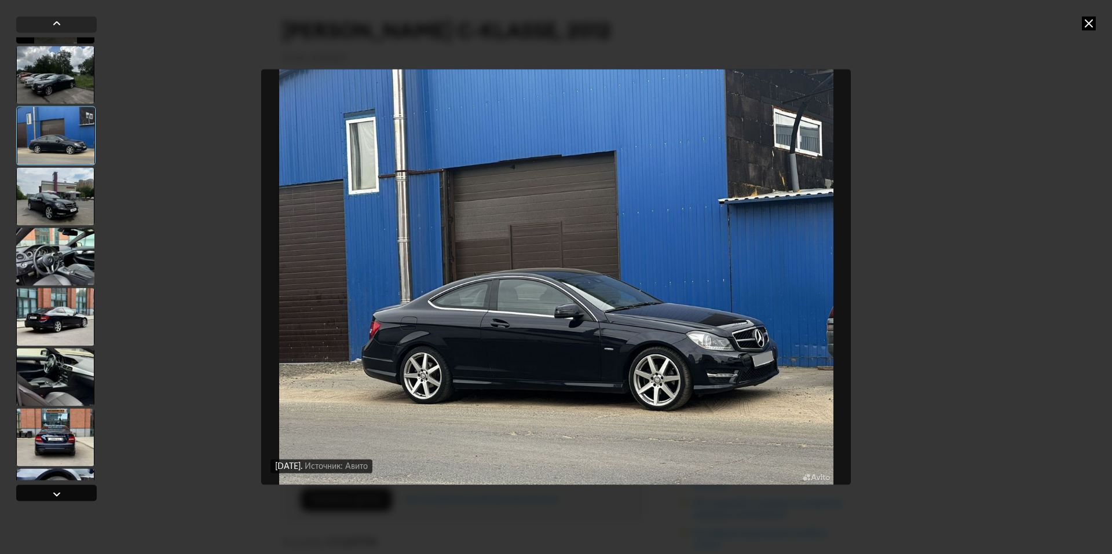
click at [46, 494] on div at bounding box center [56, 493] width 81 height 16
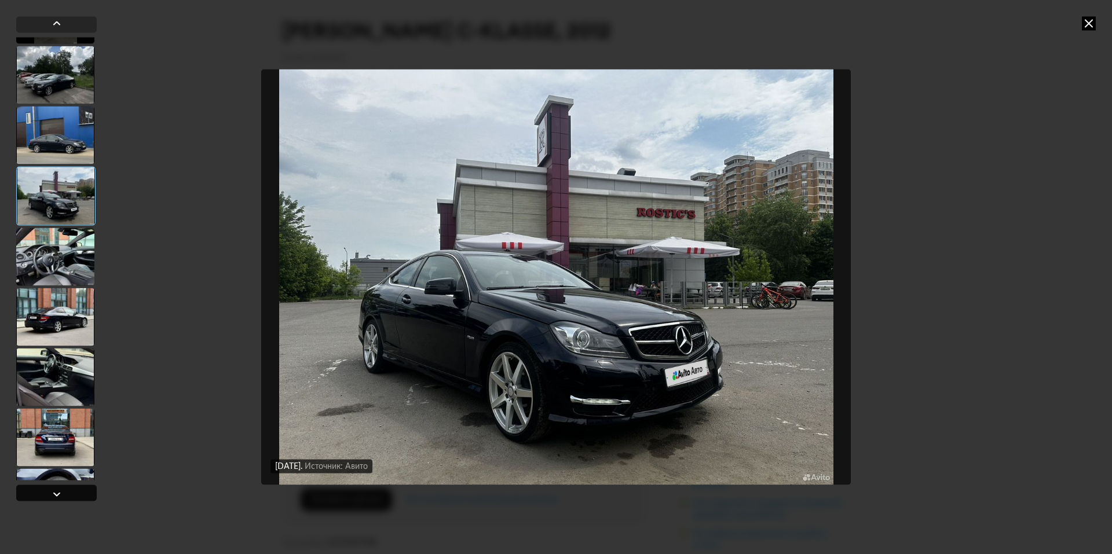
click at [46, 494] on div at bounding box center [56, 493] width 81 height 16
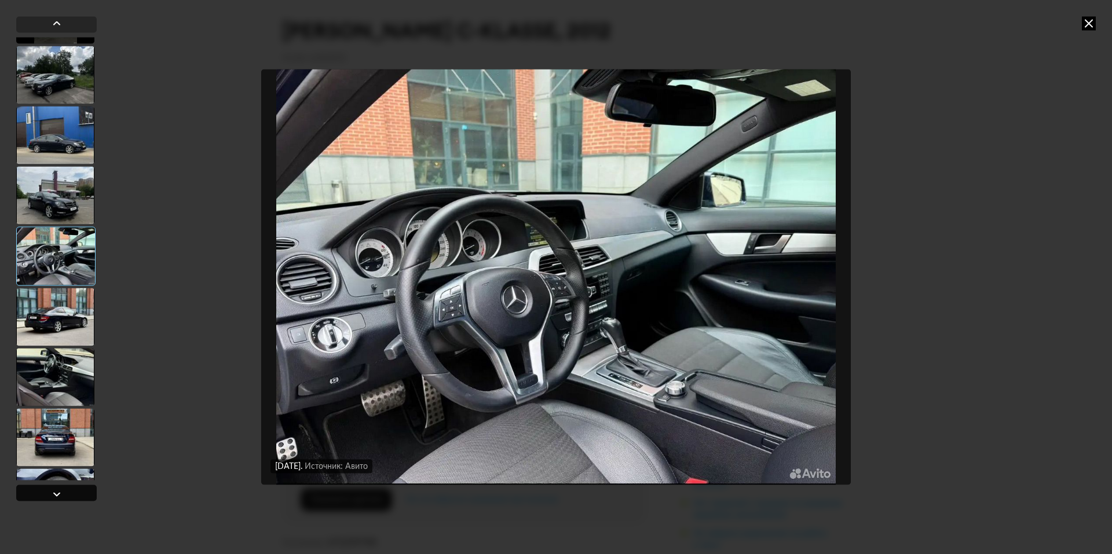
click at [46, 494] on div at bounding box center [56, 493] width 81 height 16
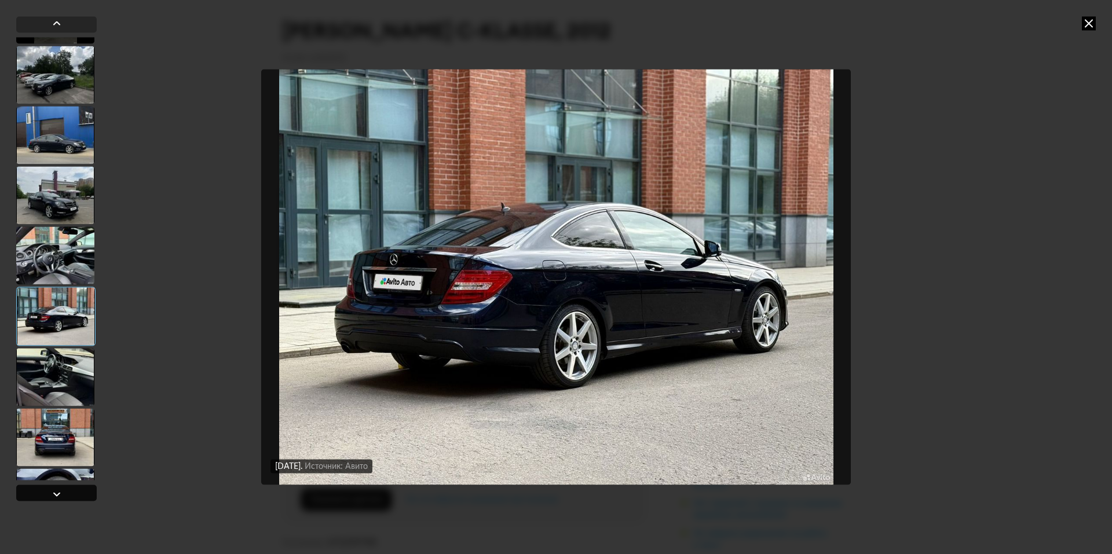
click at [46, 494] on div at bounding box center [56, 493] width 81 height 16
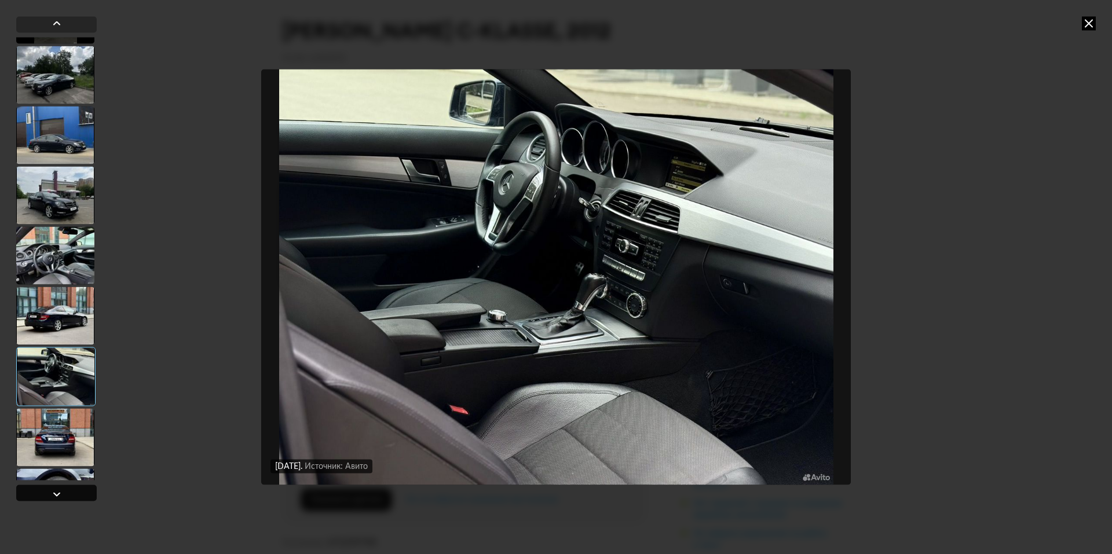
click at [46, 494] on div at bounding box center [56, 493] width 81 height 16
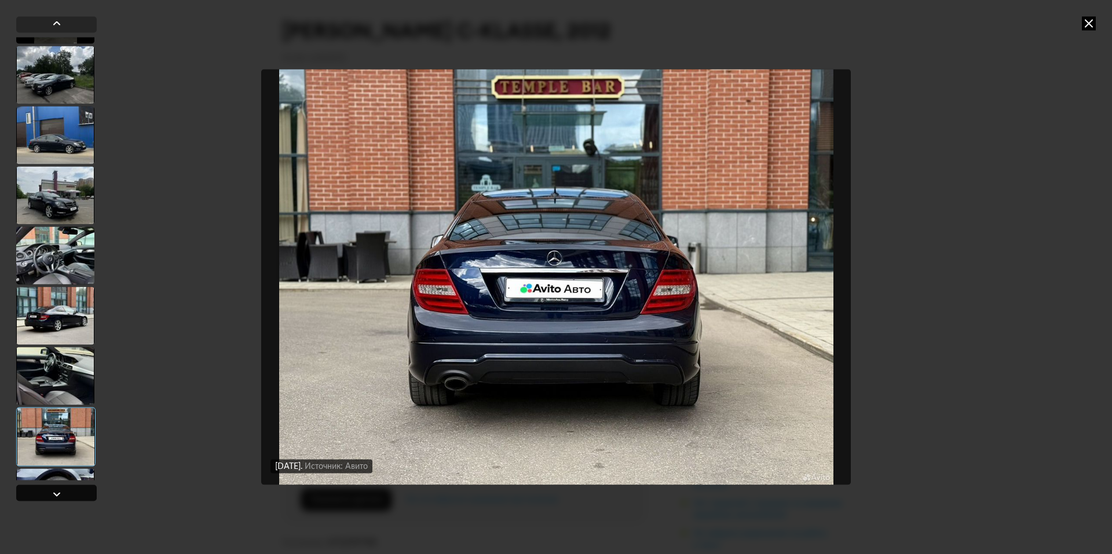
click at [46, 494] on div at bounding box center [56, 493] width 81 height 16
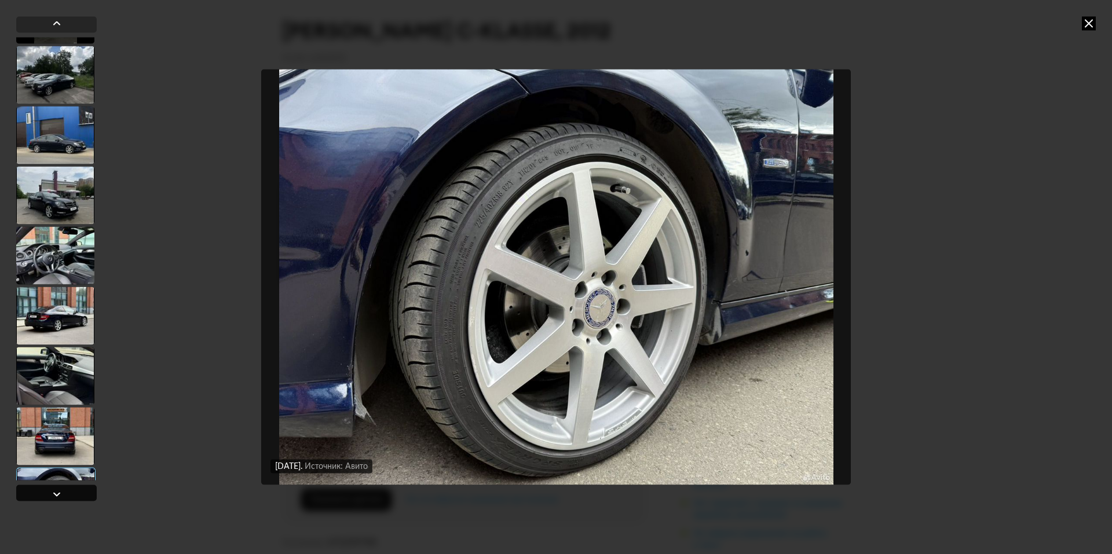
click at [46, 494] on div at bounding box center [56, 493] width 81 height 16
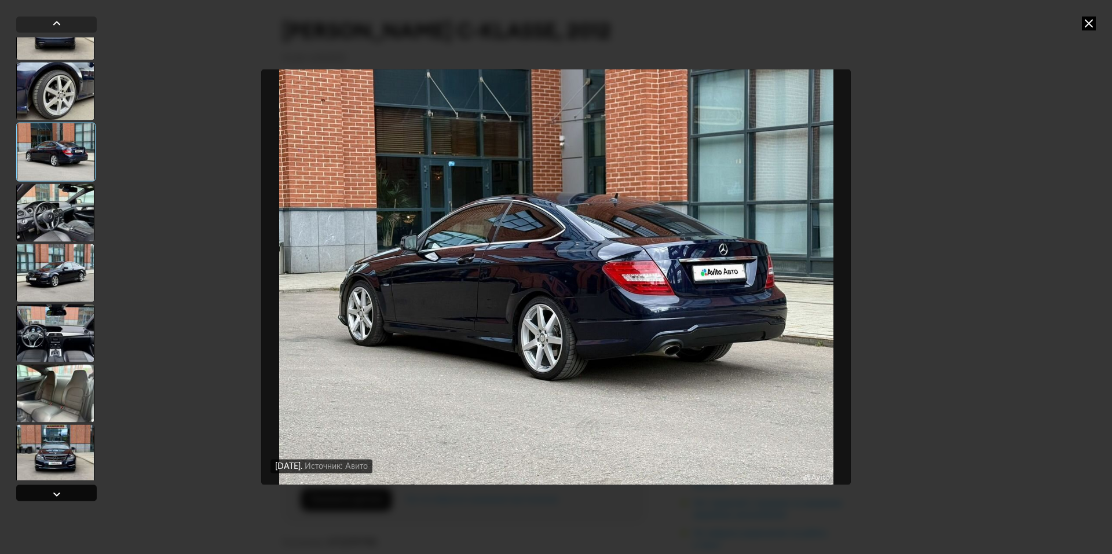
click at [46, 494] on div at bounding box center [56, 493] width 81 height 16
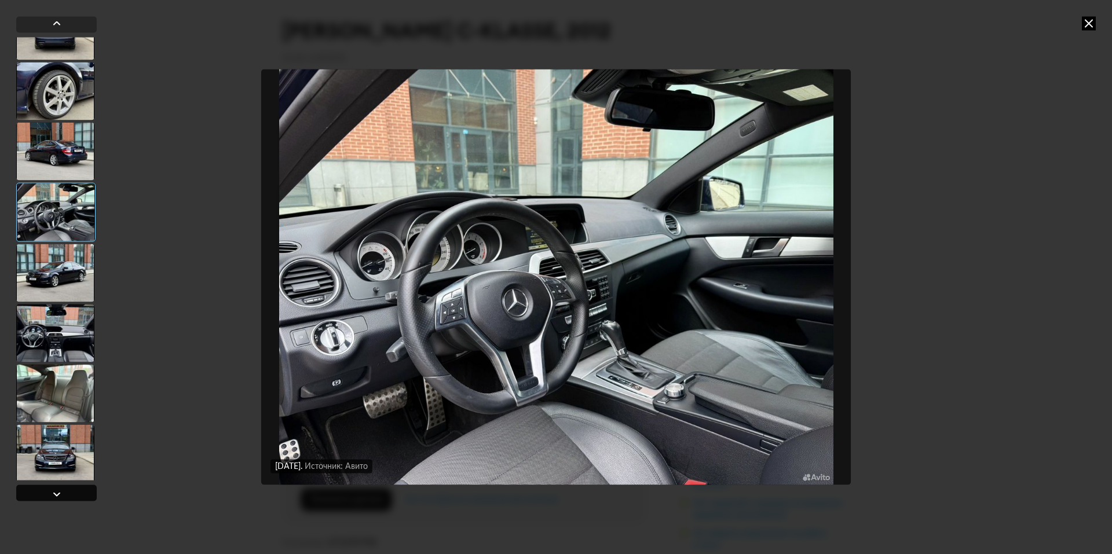
click at [46, 494] on div at bounding box center [56, 493] width 81 height 16
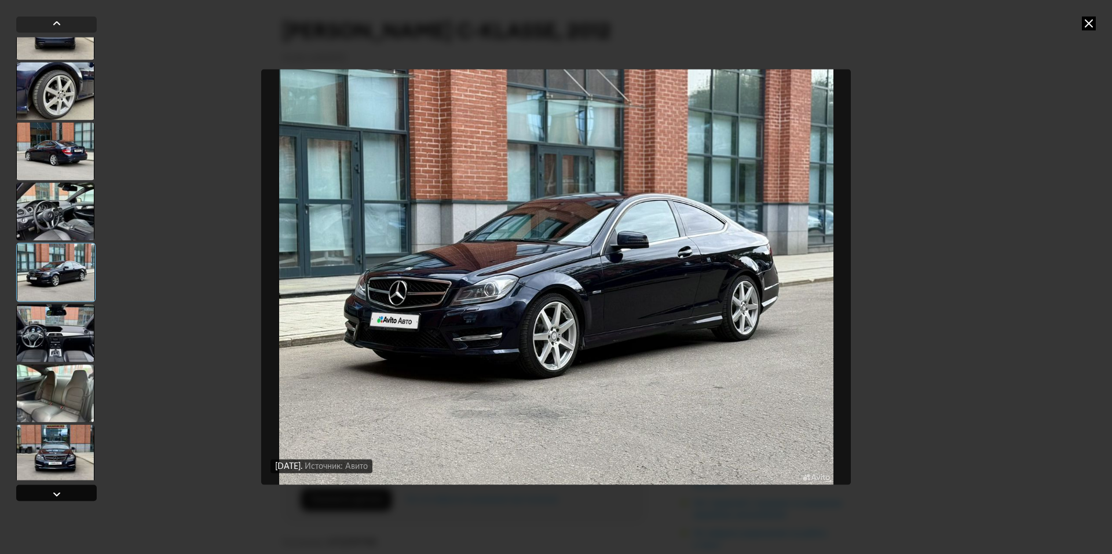
click at [46, 494] on div at bounding box center [56, 493] width 81 height 16
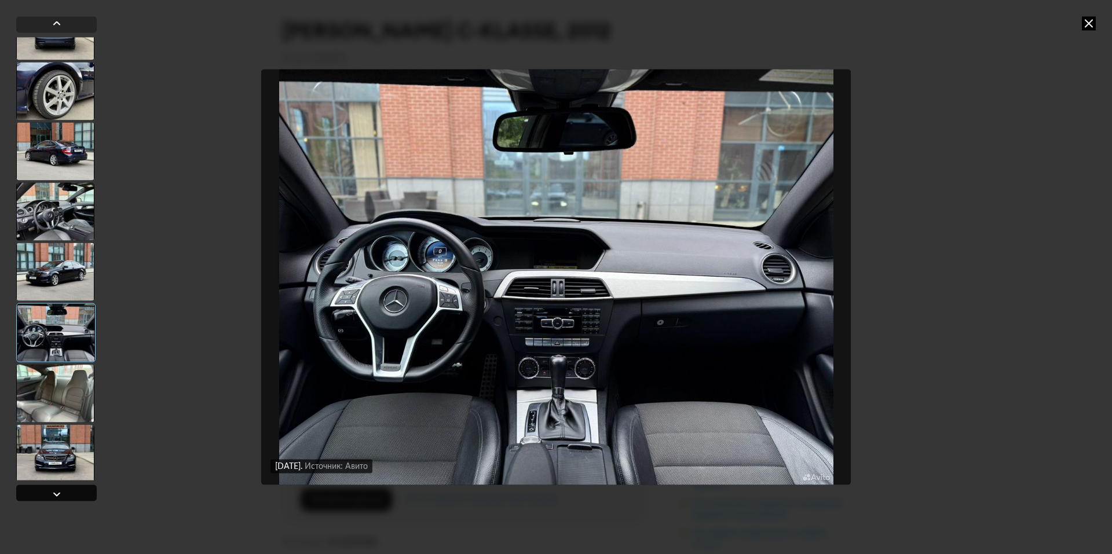
click at [46, 494] on div at bounding box center [56, 493] width 81 height 16
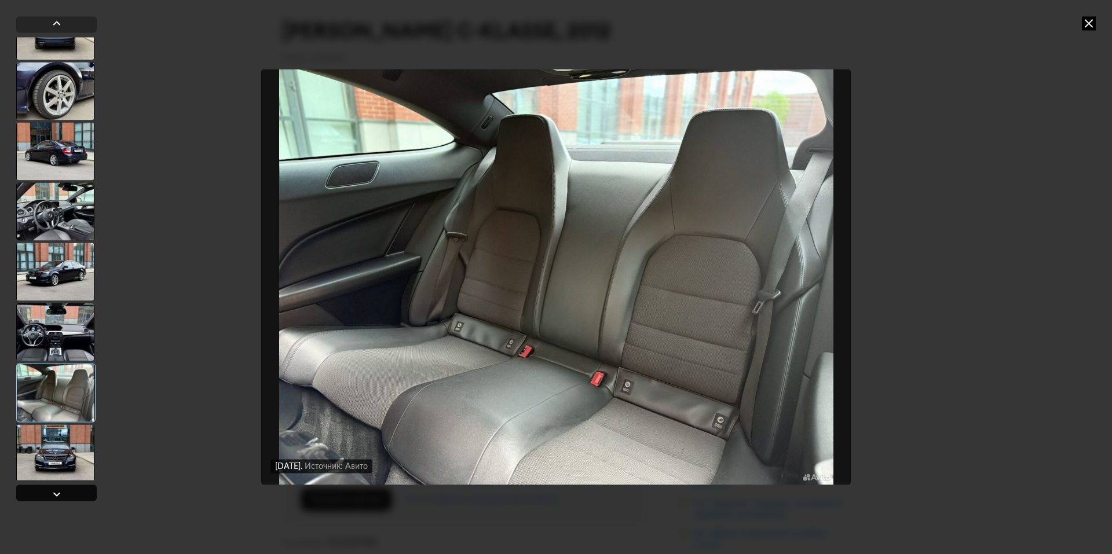
click at [46, 494] on div at bounding box center [56, 493] width 81 height 16
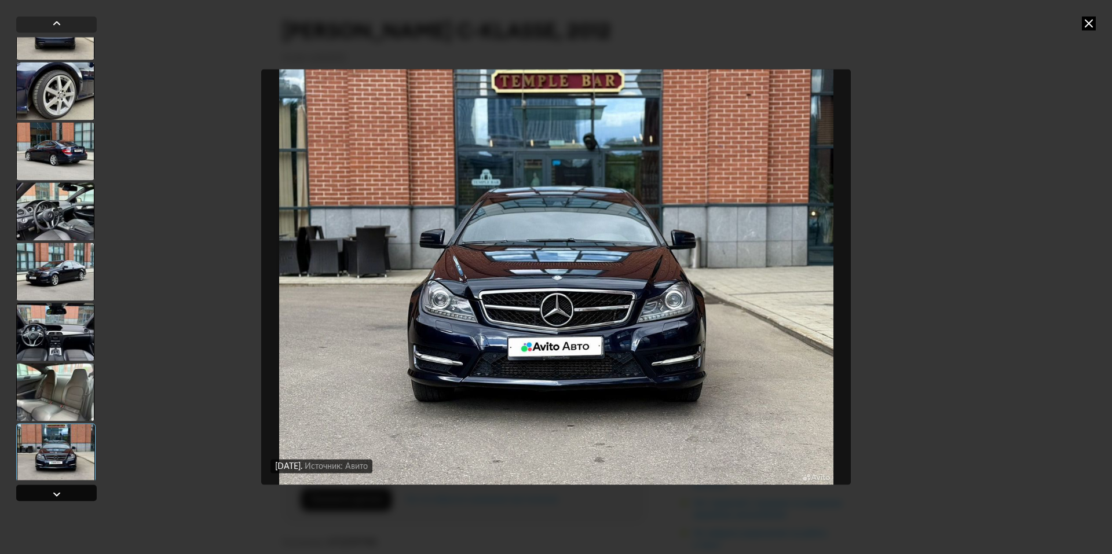
click at [46, 494] on div at bounding box center [56, 493] width 81 height 16
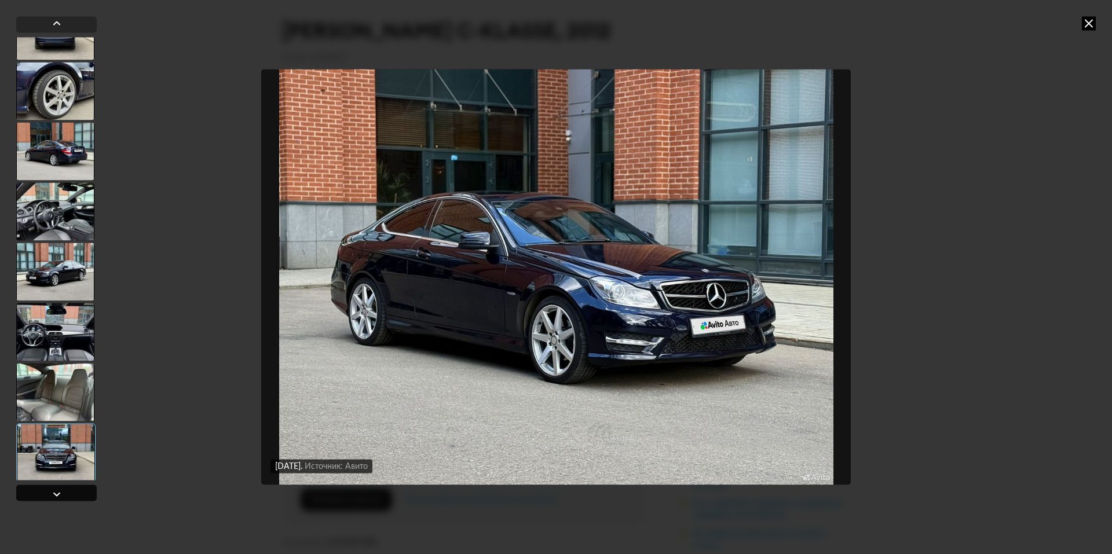
scroll to position [2973, 0]
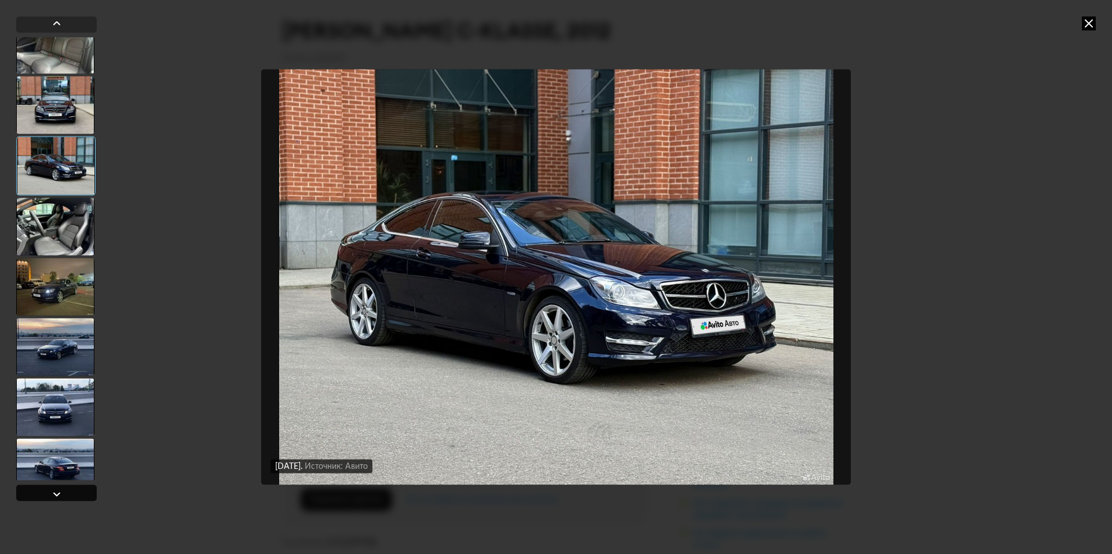
click at [46, 494] on div at bounding box center [56, 493] width 81 height 16
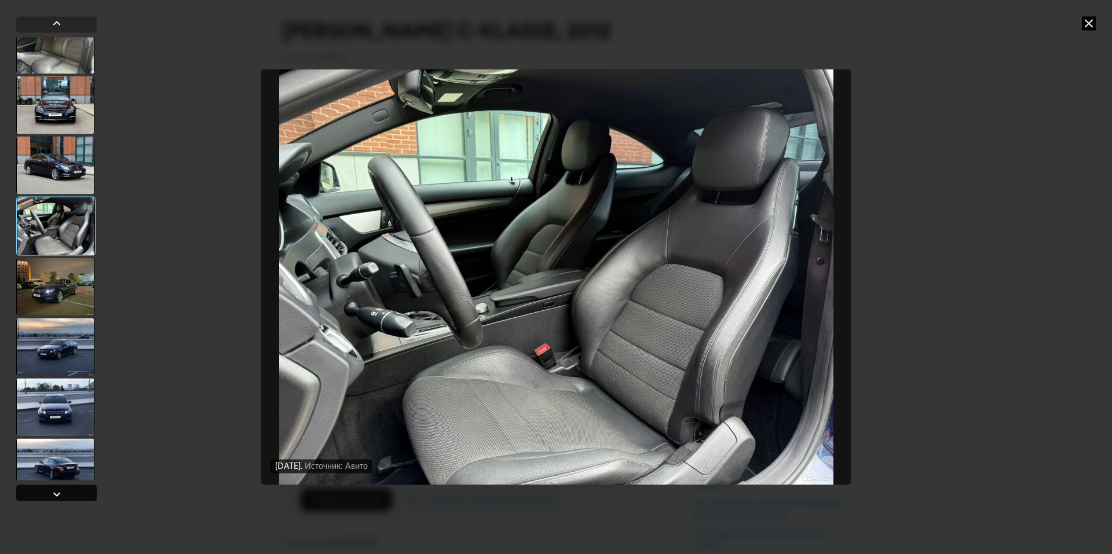
click at [46, 494] on div at bounding box center [56, 493] width 81 height 16
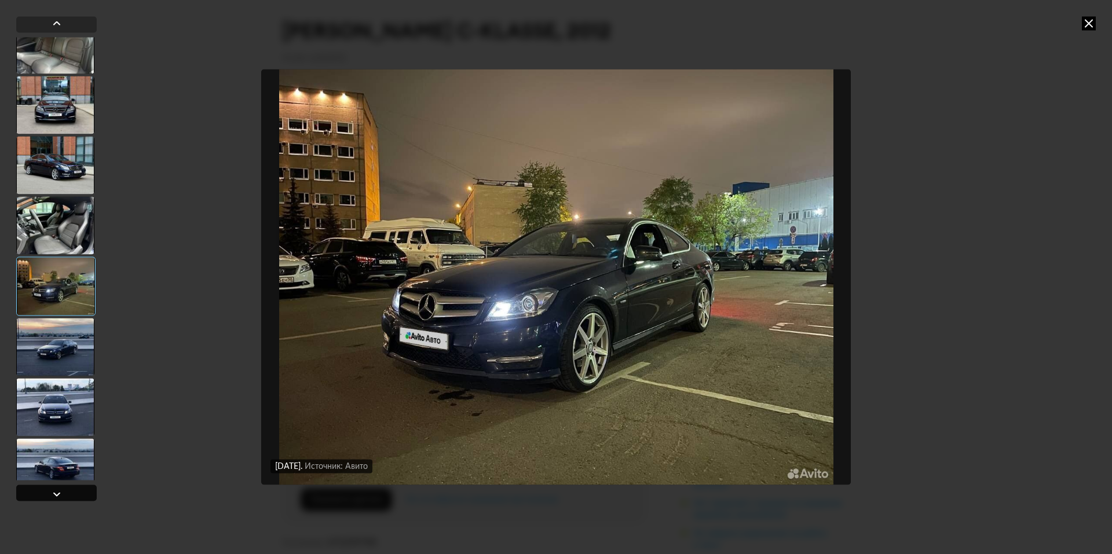
click at [46, 494] on div at bounding box center [56, 493] width 81 height 16
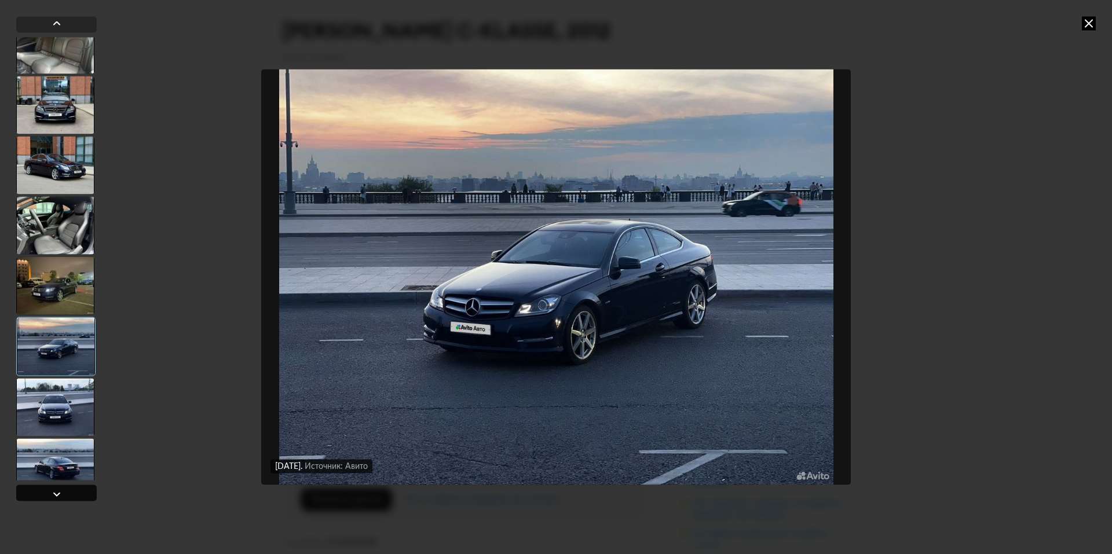
click at [46, 494] on div at bounding box center [56, 493] width 81 height 16
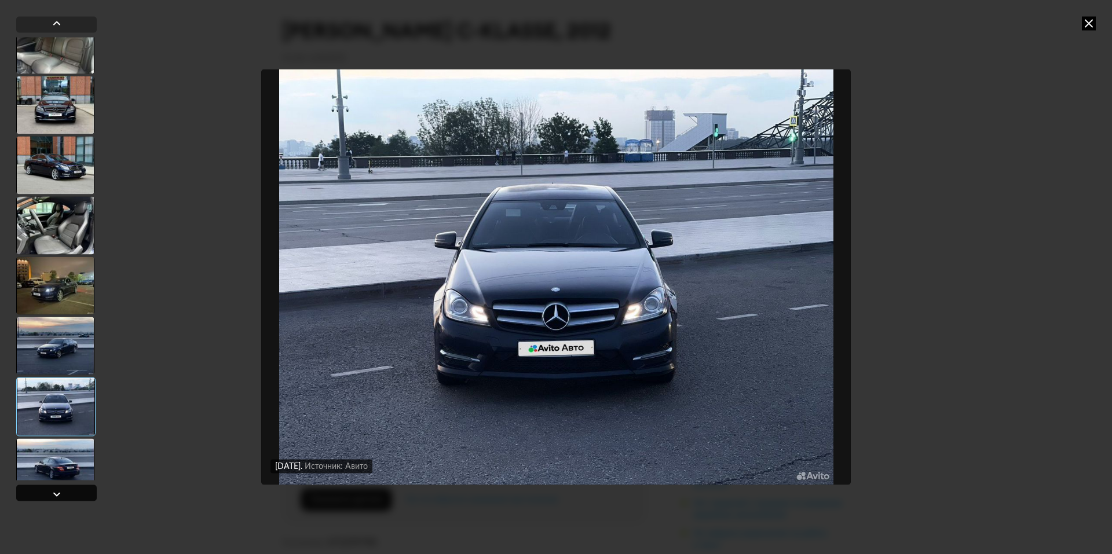
click at [46, 494] on div at bounding box center [56, 493] width 81 height 16
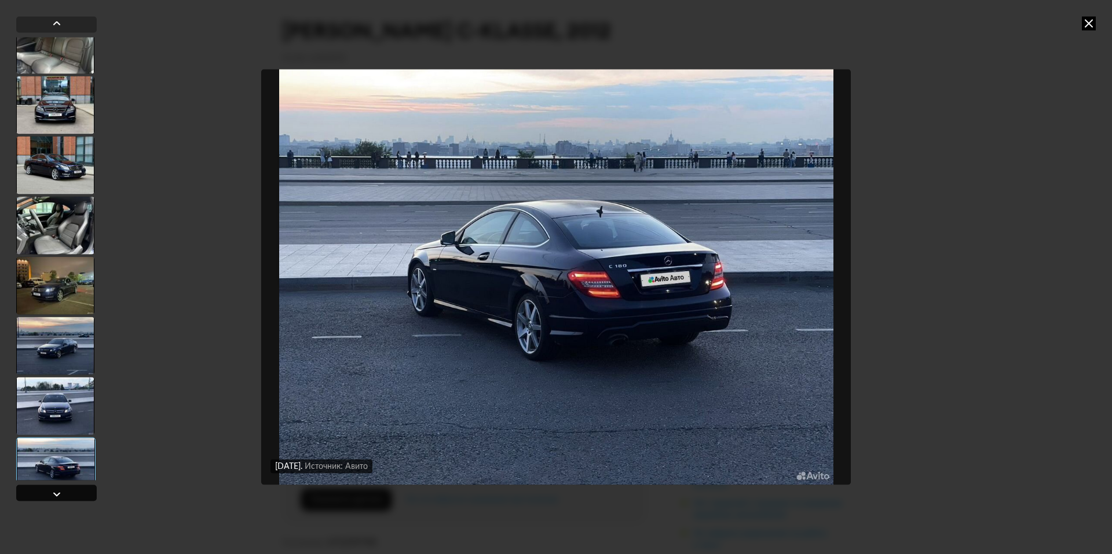
click at [46, 494] on div at bounding box center [56, 493] width 81 height 16
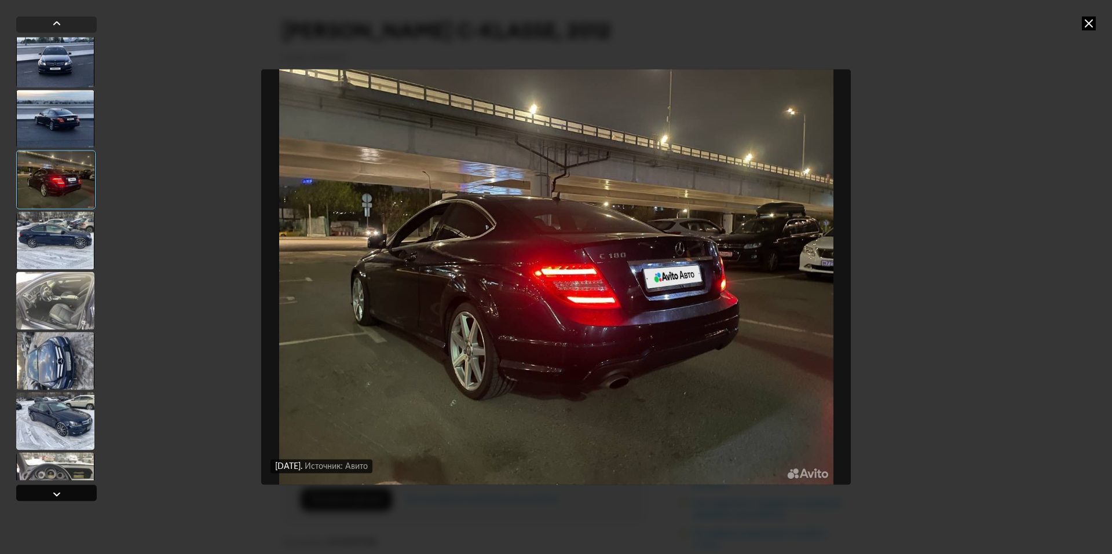
click at [46, 494] on div at bounding box center [56, 493] width 81 height 16
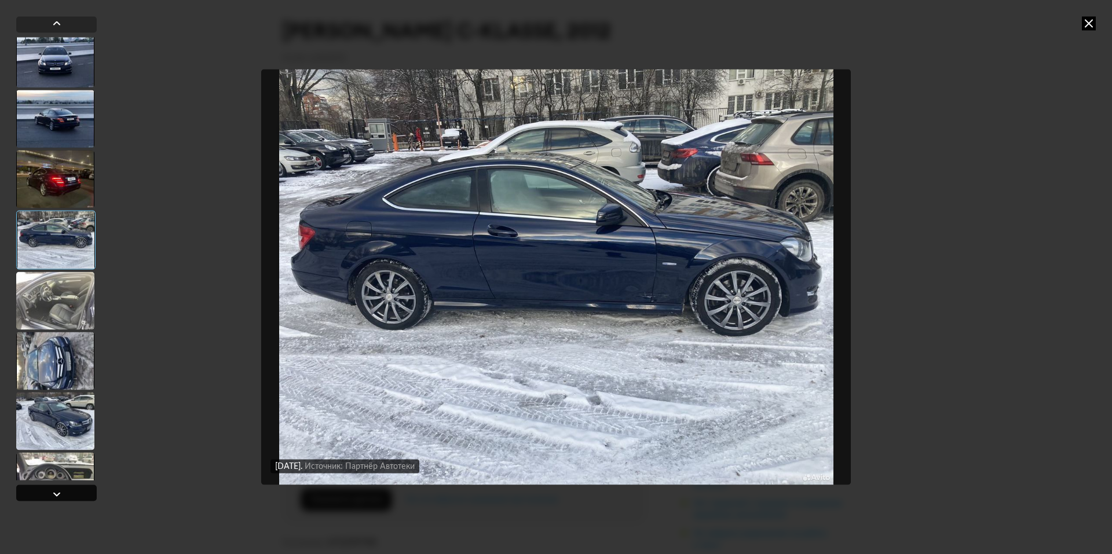
click at [46, 494] on div at bounding box center [56, 493] width 81 height 16
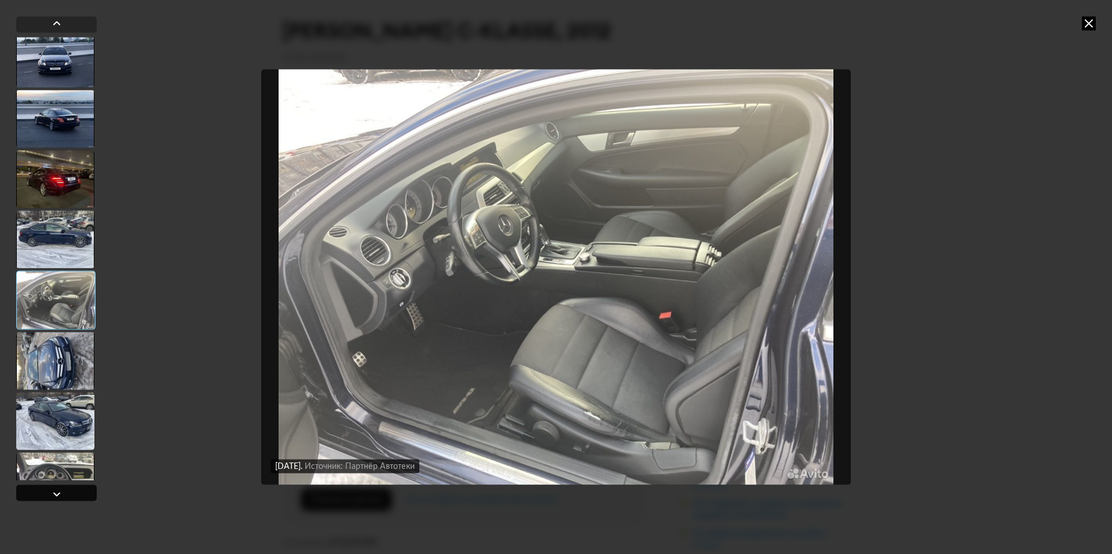
click at [46, 494] on div at bounding box center [56, 493] width 81 height 16
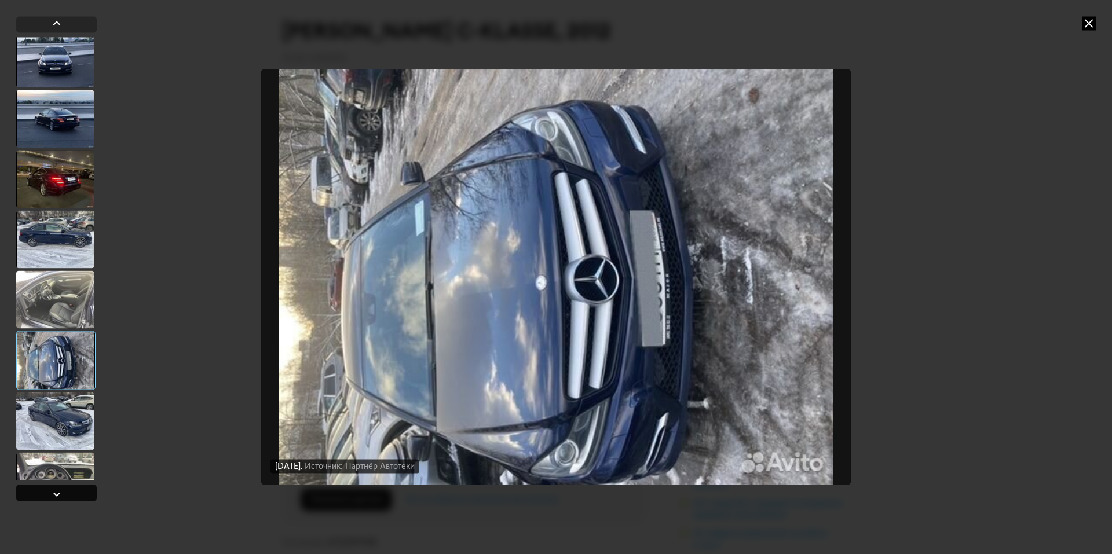
click at [46, 494] on div at bounding box center [56, 493] width 81 height 16
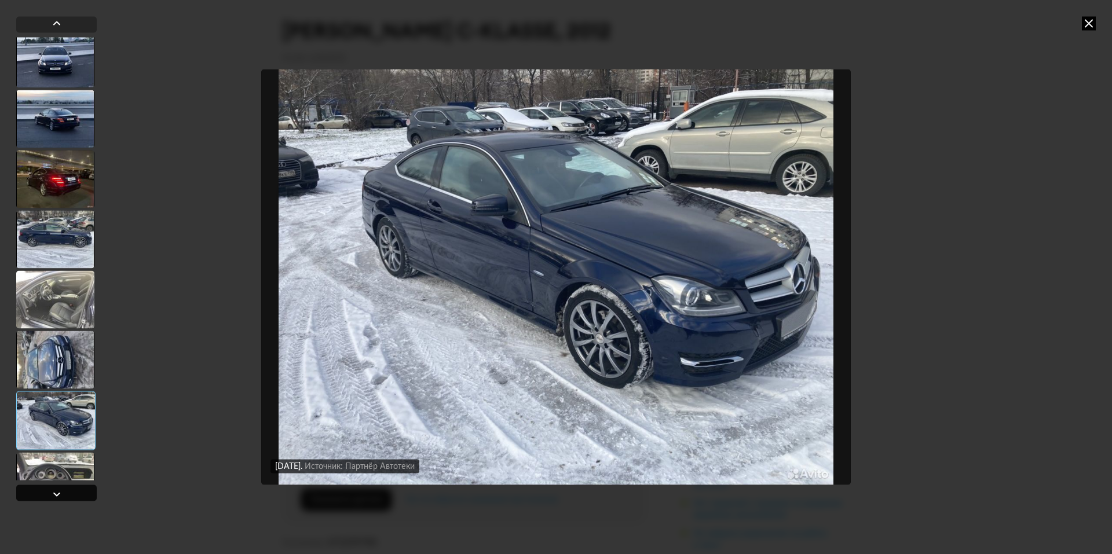
click at [46, 494] on div at bounding box center [56, 493] width 81 height 16
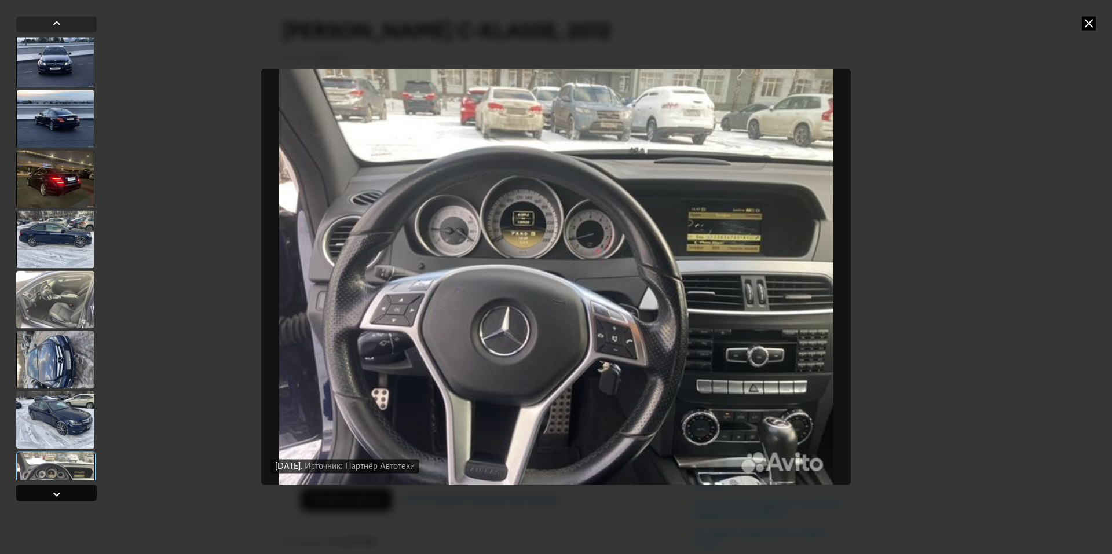
click at [46, 494] on div at bounding box center [56, 493] width 81 height 16
